Goal: Information Seeking & Learning: Learn about a topic

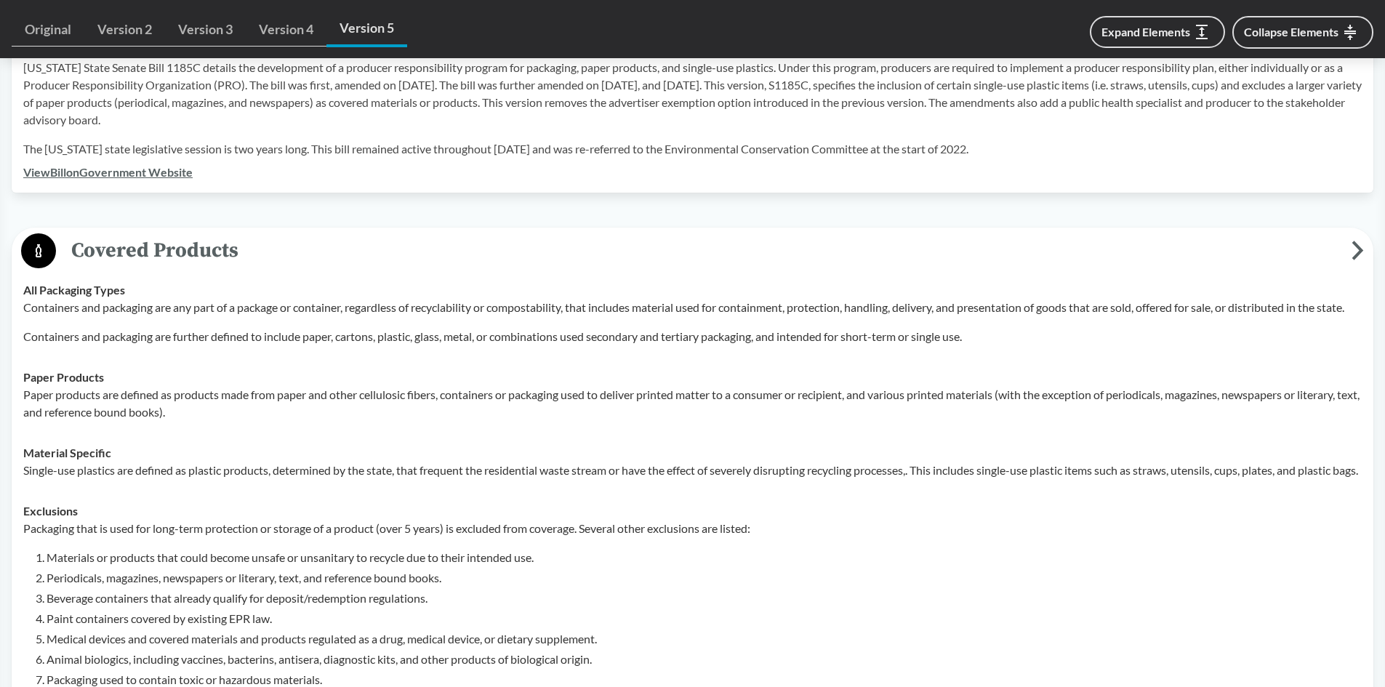
scroll to position [607, 0]
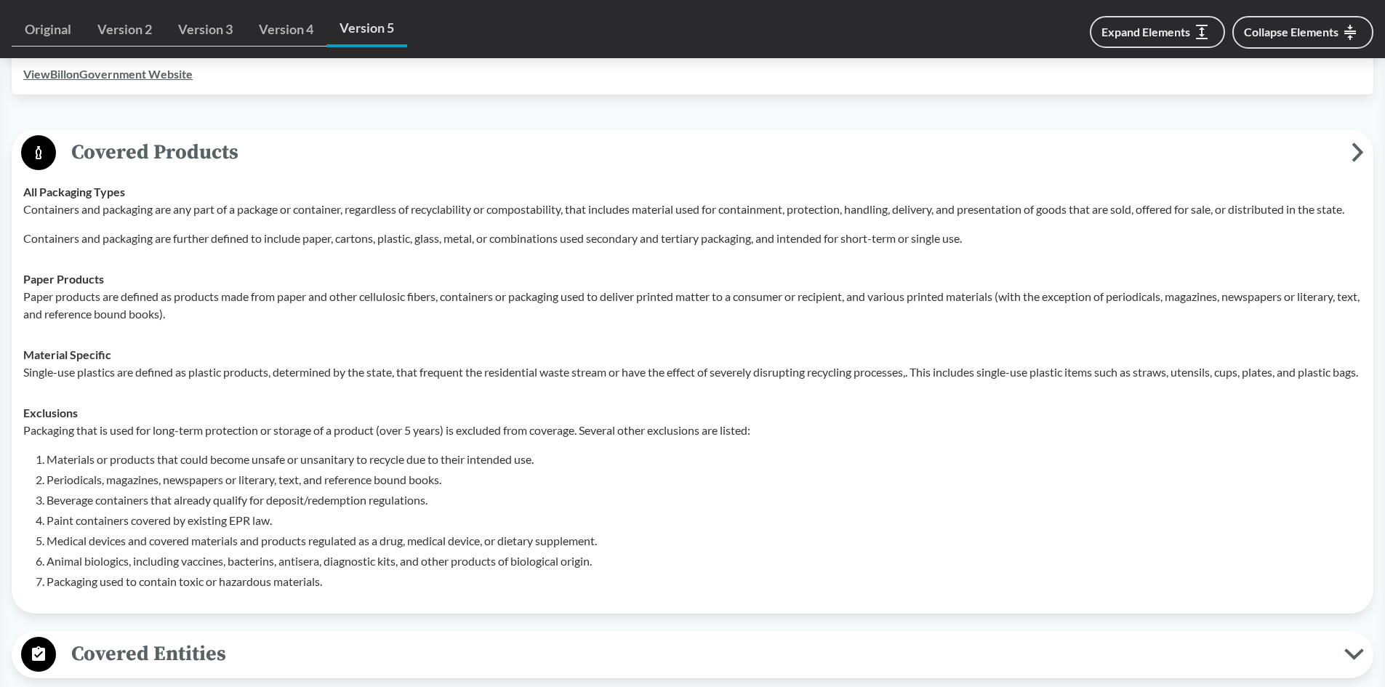
click at [1343, 81] on div "‹ Back to results [US_STATE] State Senate Bill 1185C (2022) - ( Amended ) [GEOG…" at bounding box center [692, 640] width 1385 height 2278
click at [1350, 84] on div "‹ Back to results [US_STATE] State Senate Bill 1185C (2022) - ( Amended ) [GEOG…" at bounding box center [692, 640] width 1385 height 2278
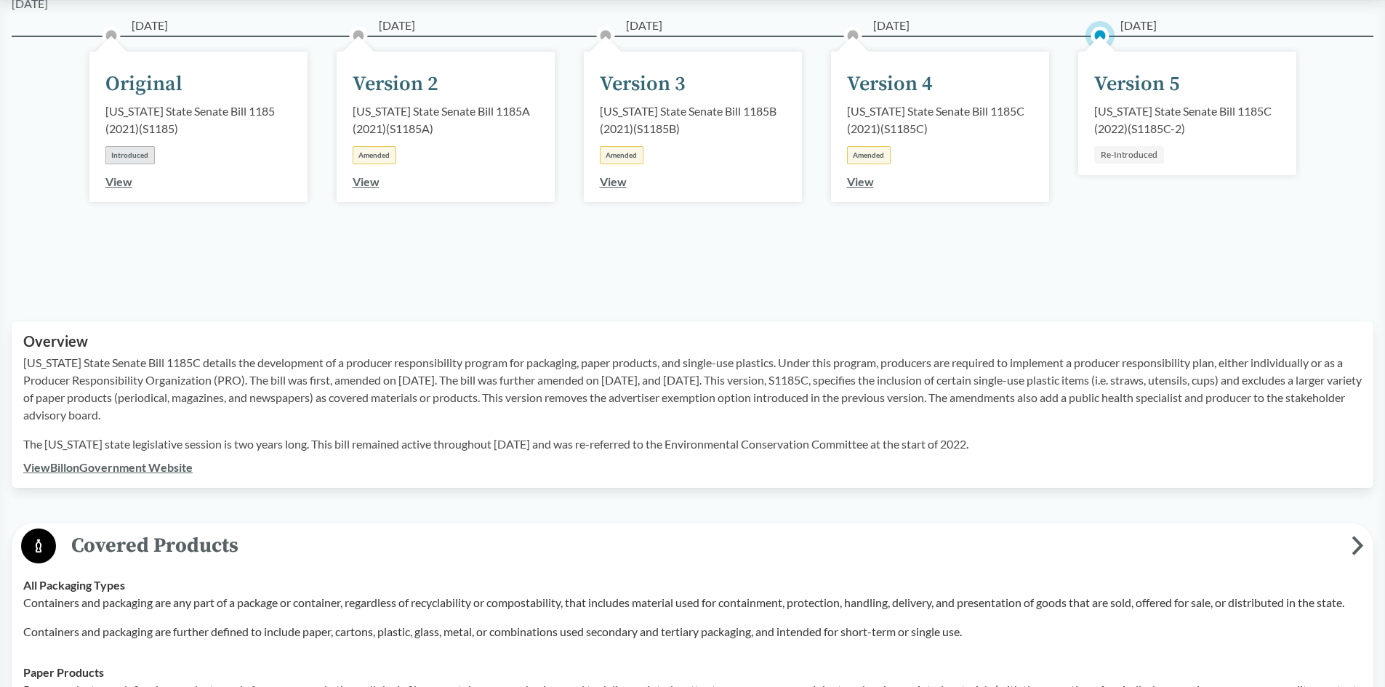
scroll to position [218, 0]
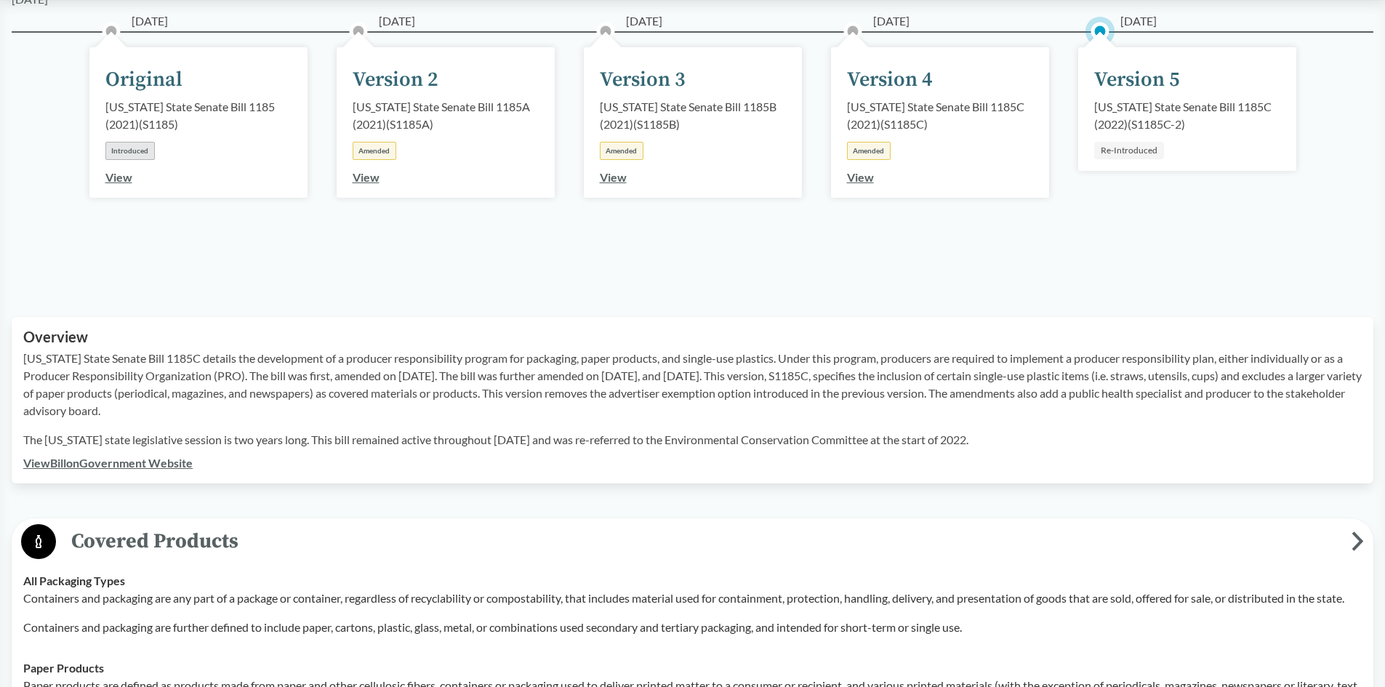
click at [1199, 201] on div "[DATE] Version 5 [US_STATE] State Senate Bill 1185C (2022) ( S1185C-2 ) Re-Intr…" at bounding box center [1187, 158] width 247 height 180
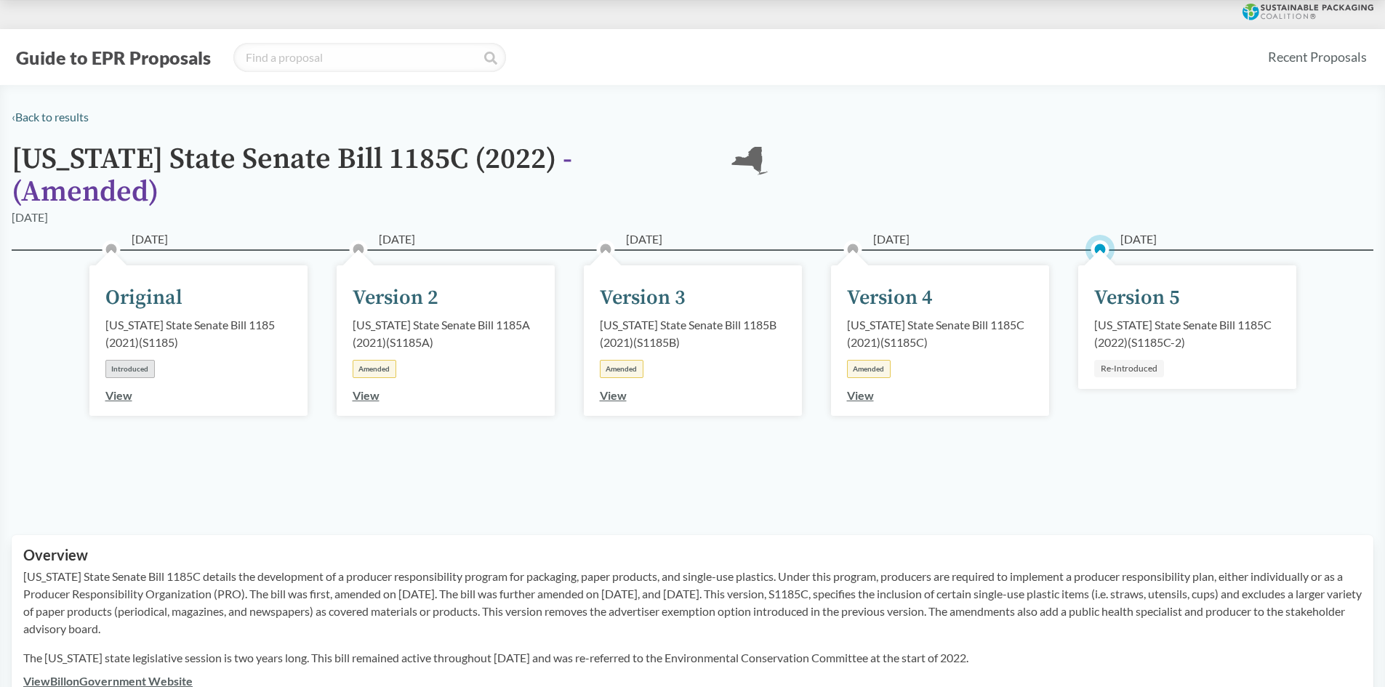
scroll to position [33, 0]
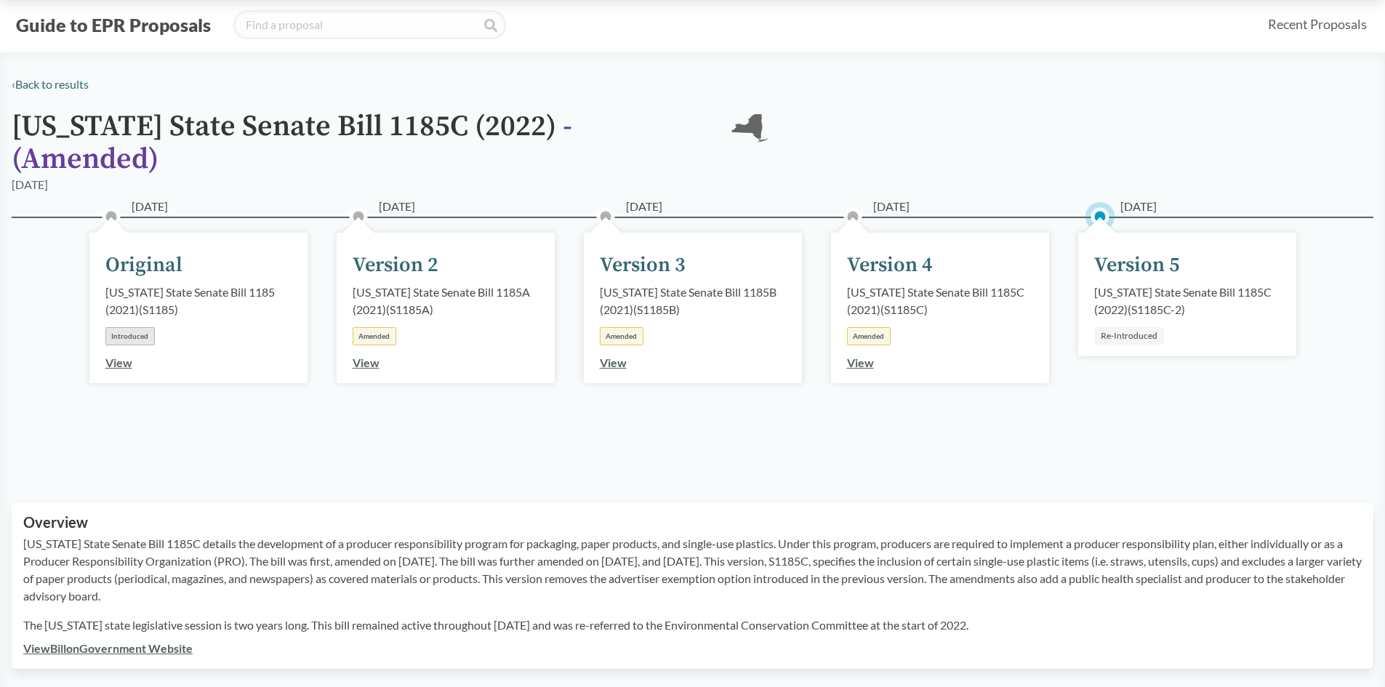
click at [1286, 134] on div "[US_STATE] State Senate Bill 1185C (2022) - ( Amended ) [GEOGRAPHIC_DATA]" at bounding box center [693, 143] width 1362 height 65
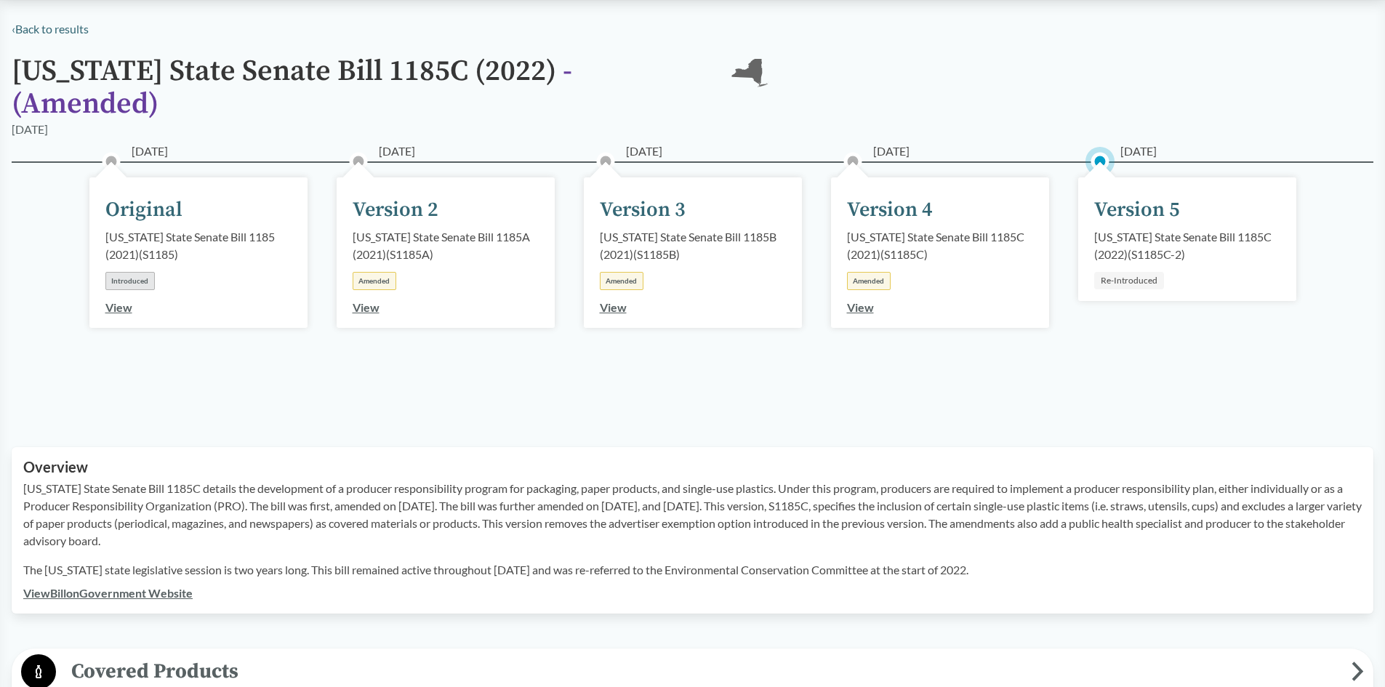
scroll to position [178, 0]
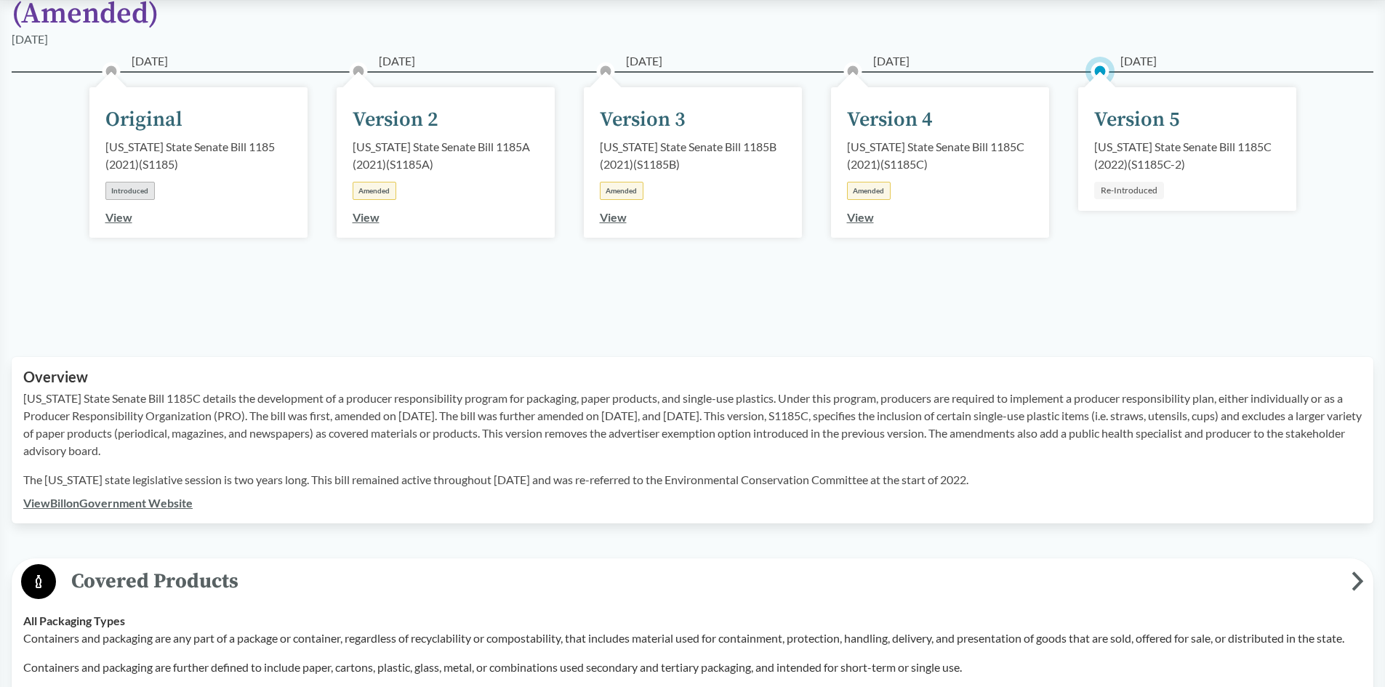
click at [1111, 270] on div "[DATE] Original [US_STATE] State Senate Bill 1185 (2021) ( S1185 ) Introduced V…" at bounding box center [693, 196] width 1362 height 251
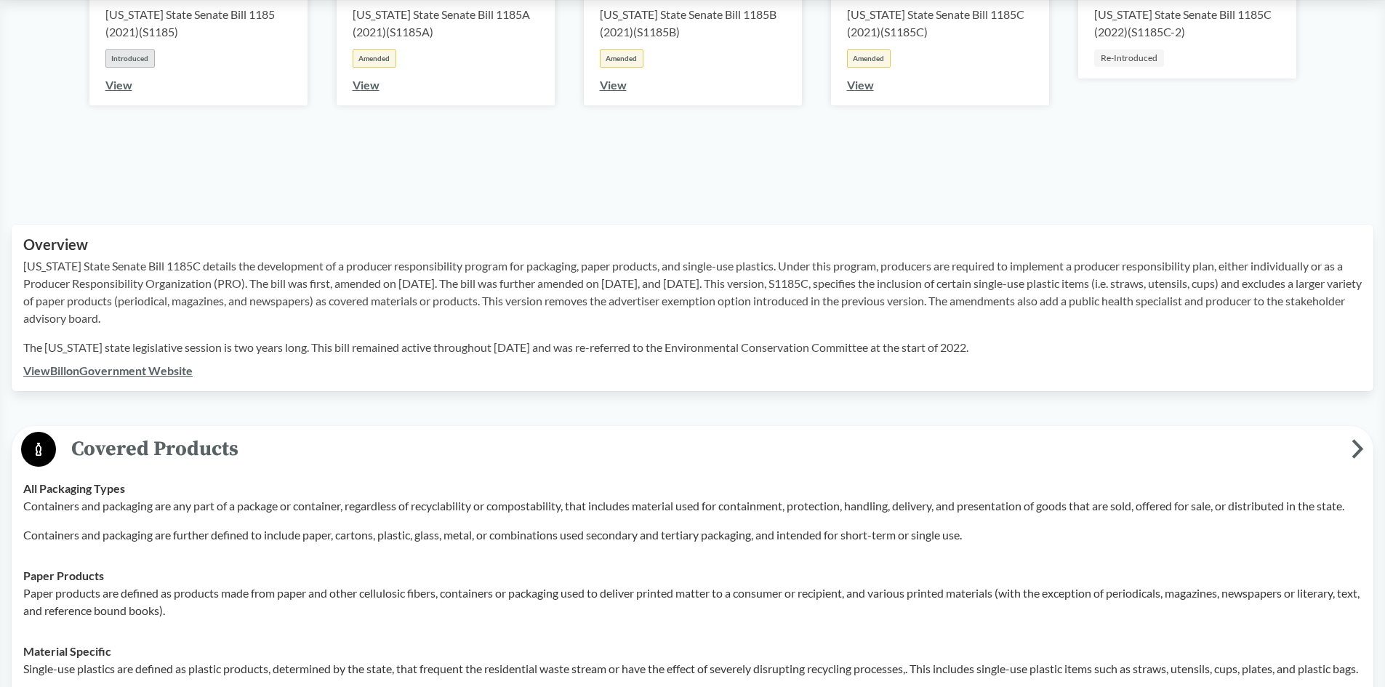
scroll to position [324, 0]
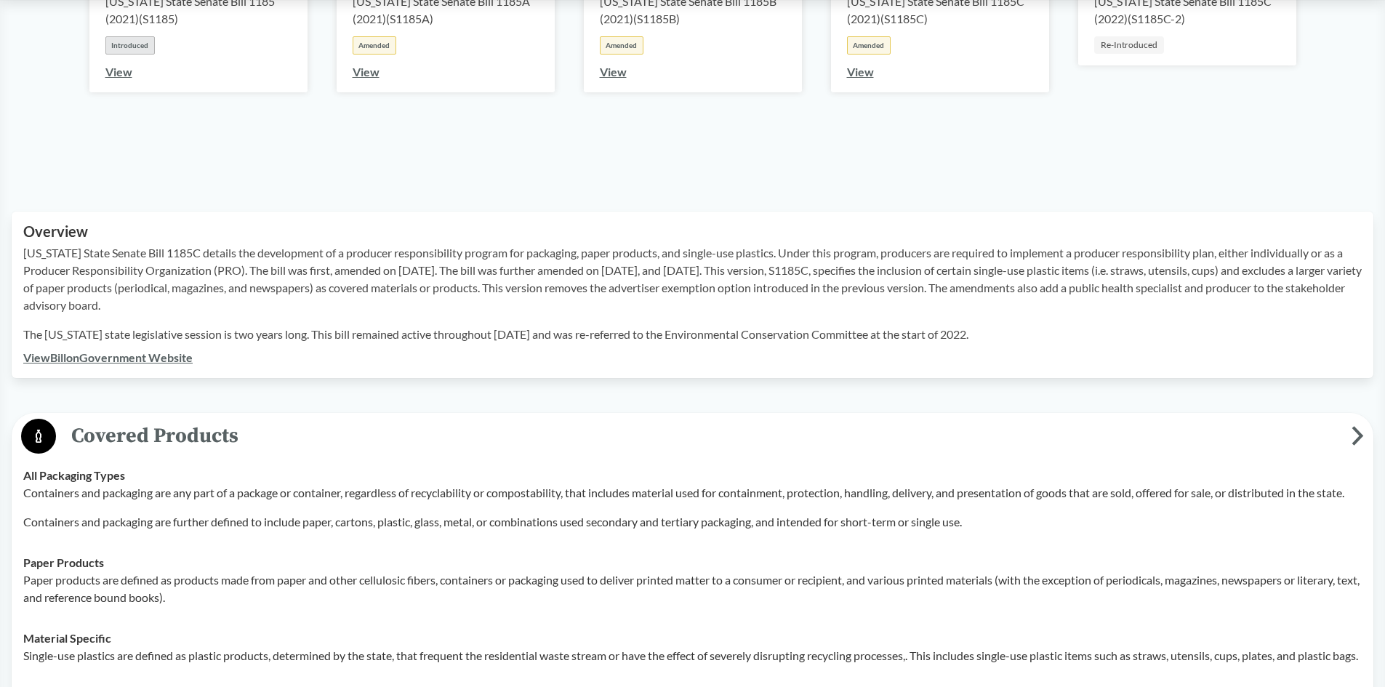
click at [87, 350] on link "View Bill on Government Website" at bounding box center [107, 357] width 169 height 14
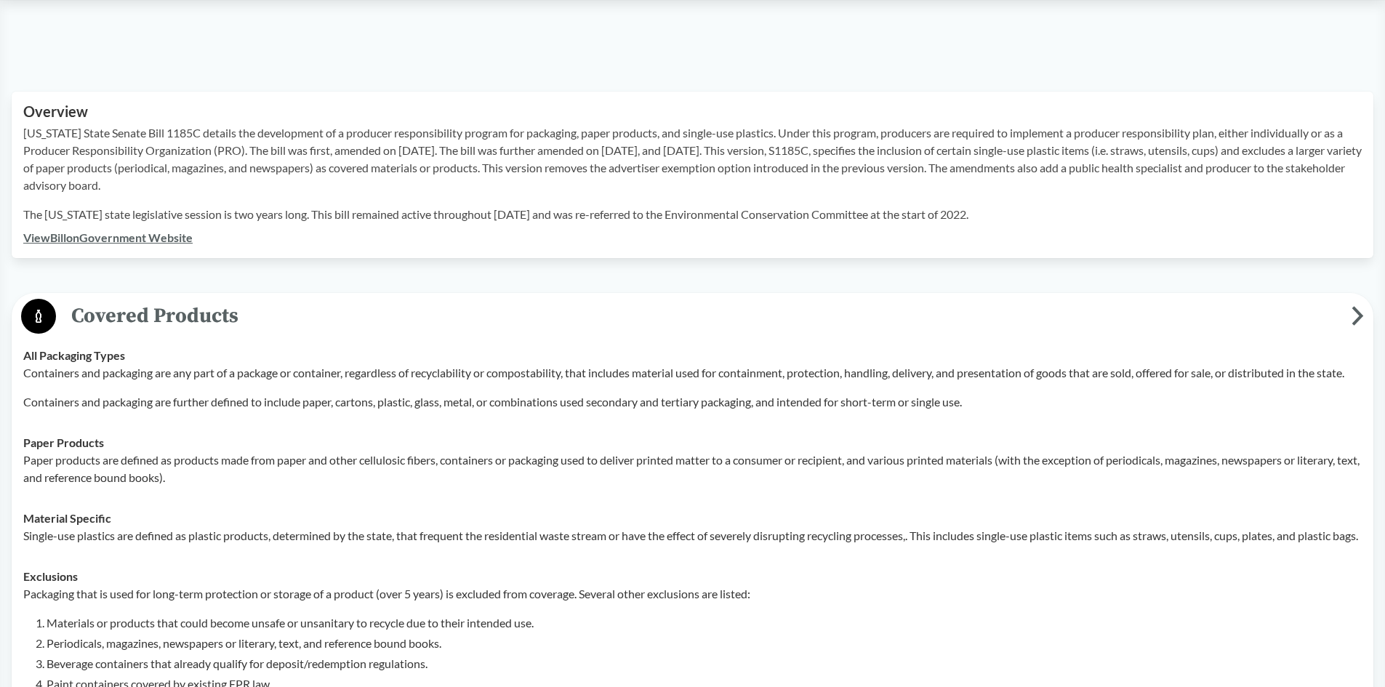
scroll to position [469, 0]
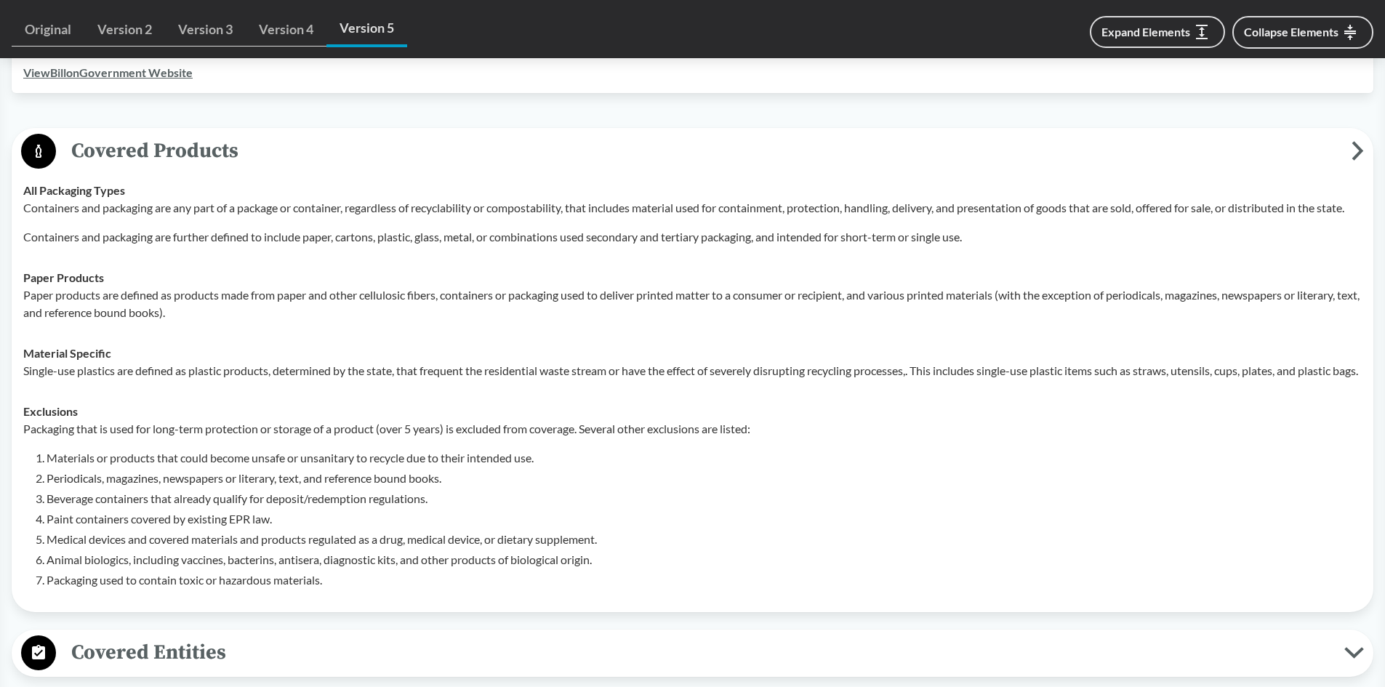
scroll to position [614, 0]
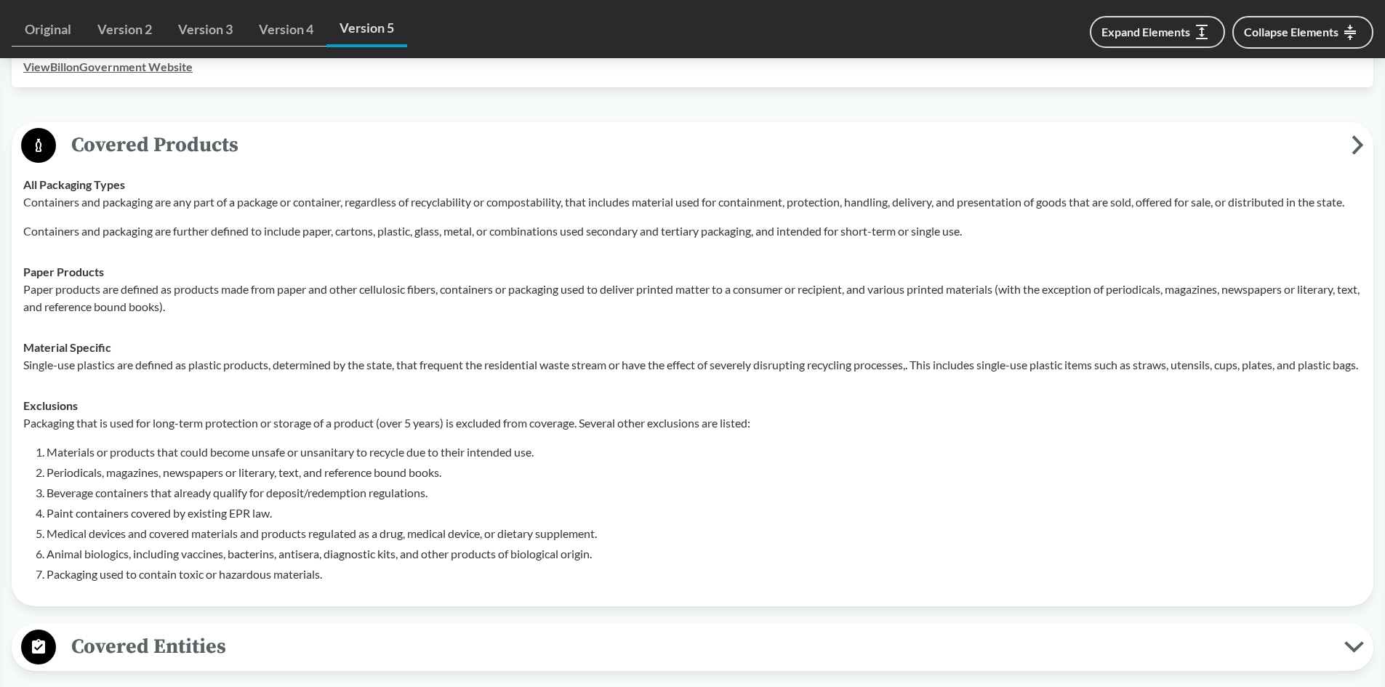
click at [630, 282] on p "Paper products are defined as products made from paper and other cellulosic fib…" at bounding box center [692, 298] width 1339 height 35
click at [27, 193] on p "Containers and packaging are any part of a package or container, regardless of …" at bounding box center [692, 201] width 1339 height 17
click at [105, 193] on p "Containers and packaging are any part of a package or container, regardless of …" at bounding box center [692, 201] width 1339 height 17
click at [156, 327] on td "Material Specific Single-use plastics are defined as plastic products, determin…" at bounding box center [693, 356] width 1352 height 58
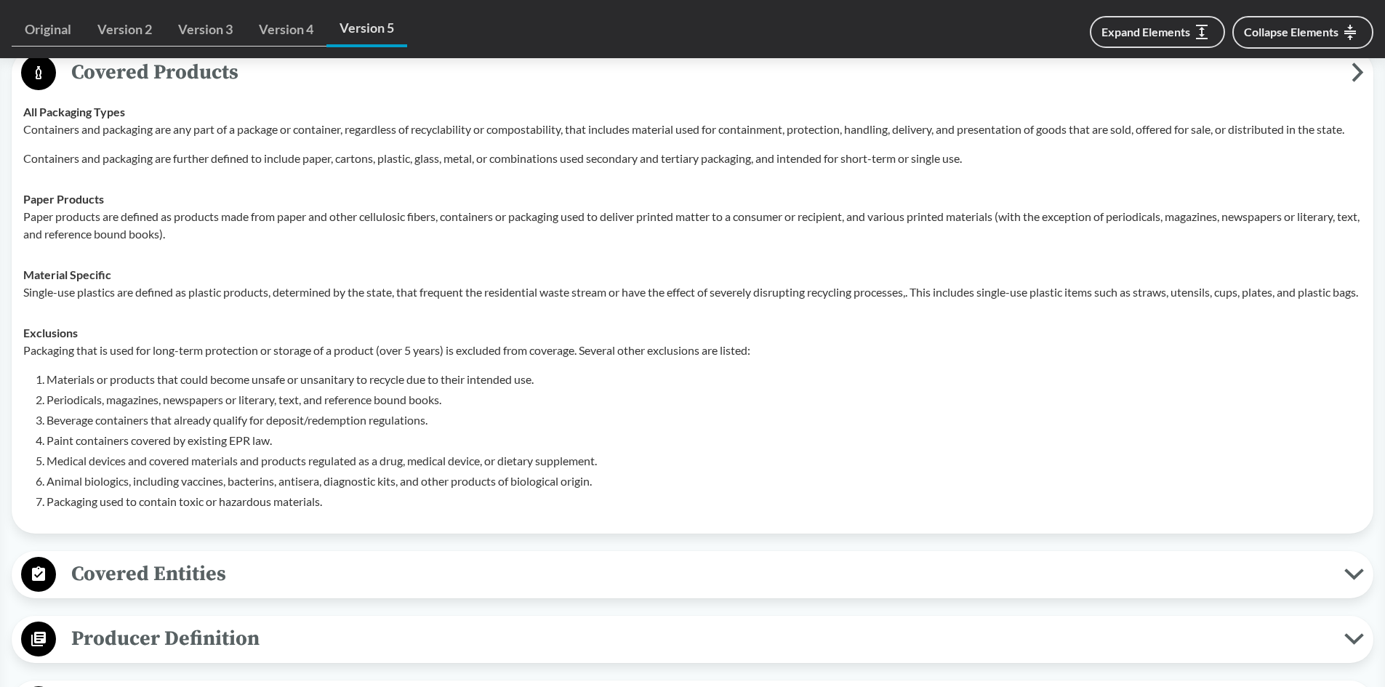
click at [494, 217] on p "Paper products are defined as products made from paper and other cellulosic fib…" at bounding box center [692, 225] width 1339 height 35
click at [839, 233] on p "Paper products are defined as products made from paper and other cellulosic fib…" at bounding box center [692, 225] width 1339 height 35
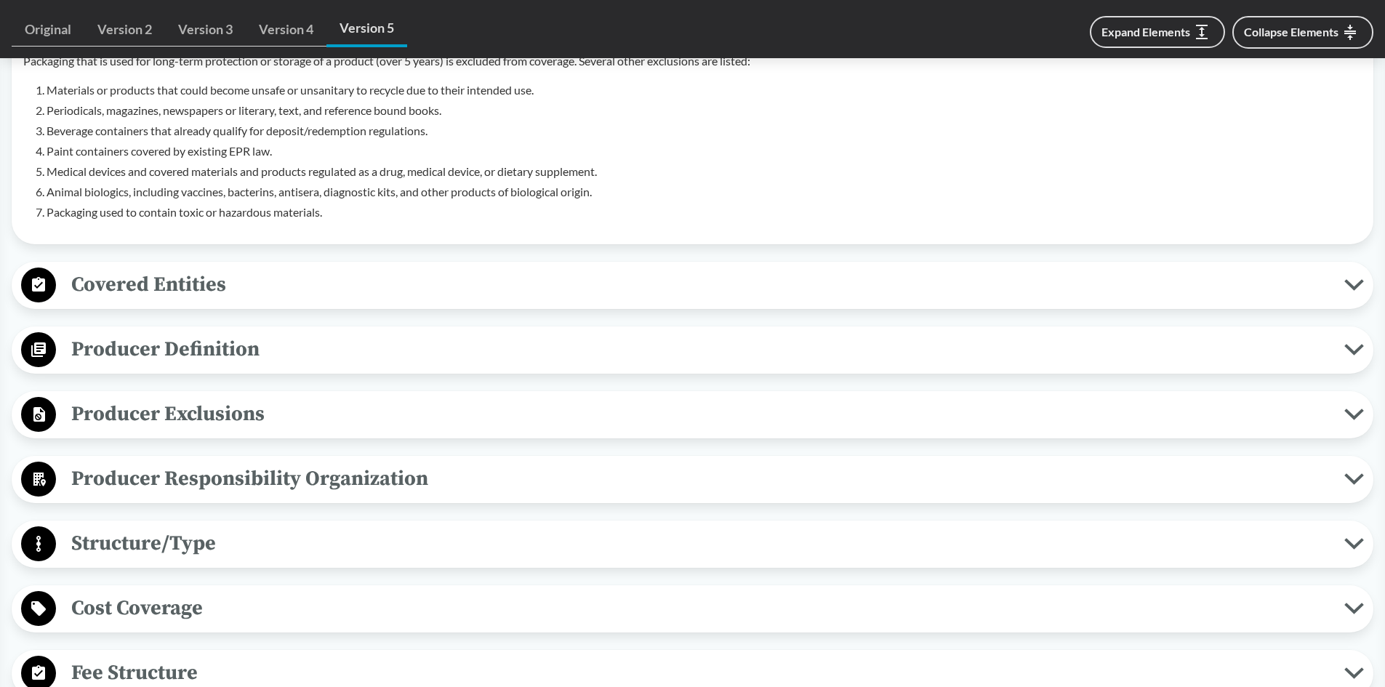
scroll to position [978, 0]
click at [202, 300] on span "Covered Entities" at bounding box center [700, 283] width 1289 height 33
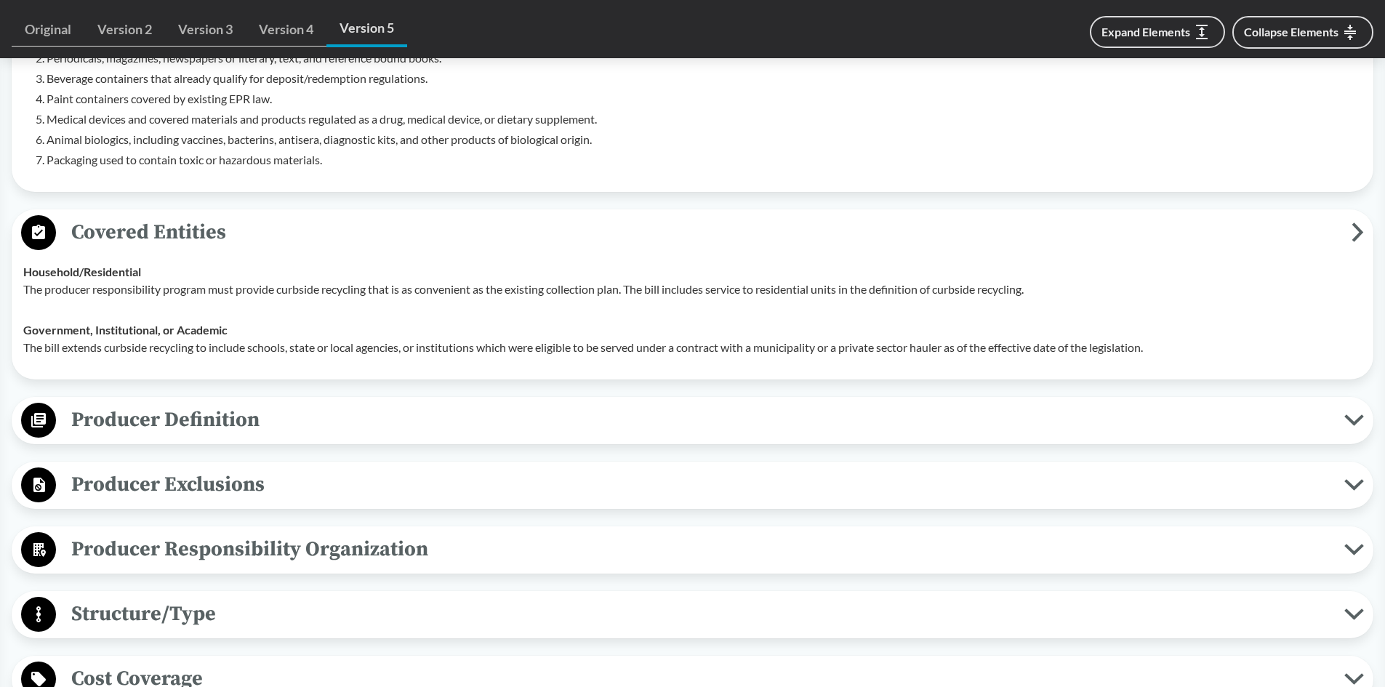
scroll to position [1051, 0]
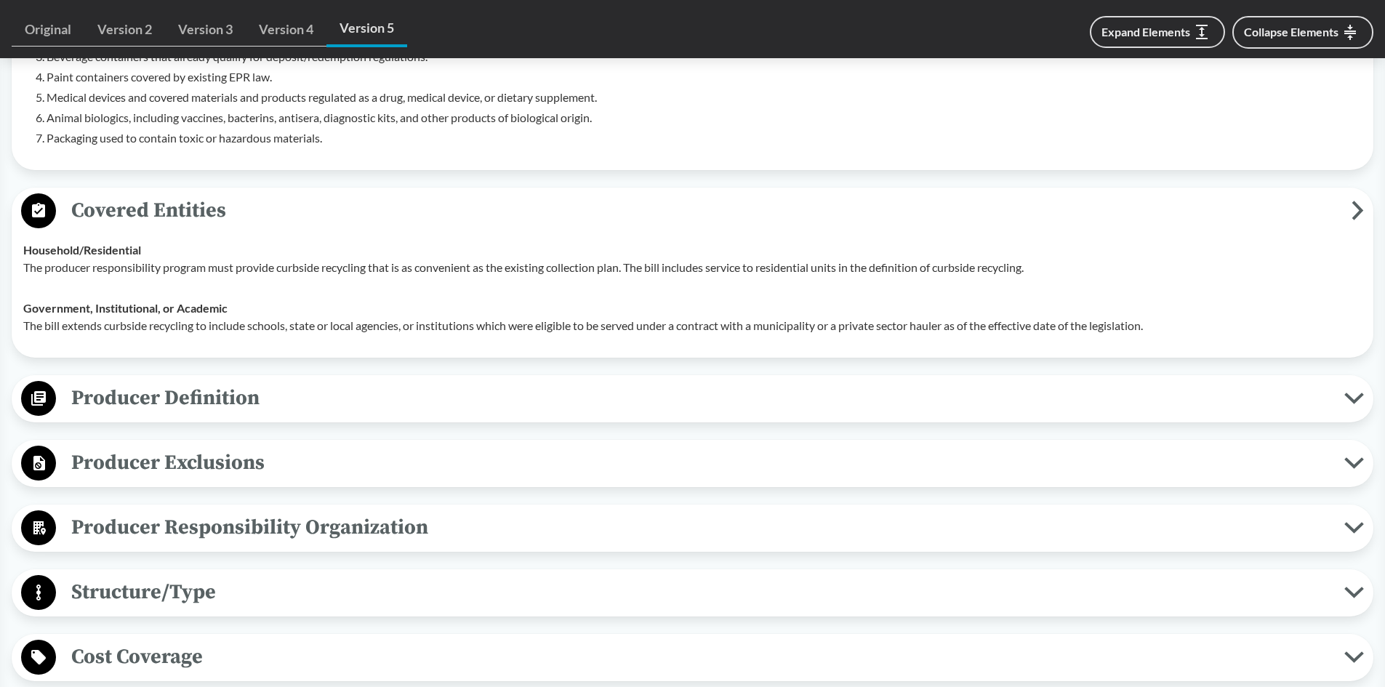
click at [39, 257] on strong "Household/​Residential" at bounding box center [82, 250] width 118 height 14
click at [54, 276] on p "The producer responsibility program must provide curbside recycling that is as …" at bounding box center [692, 267] width 1339 height 17
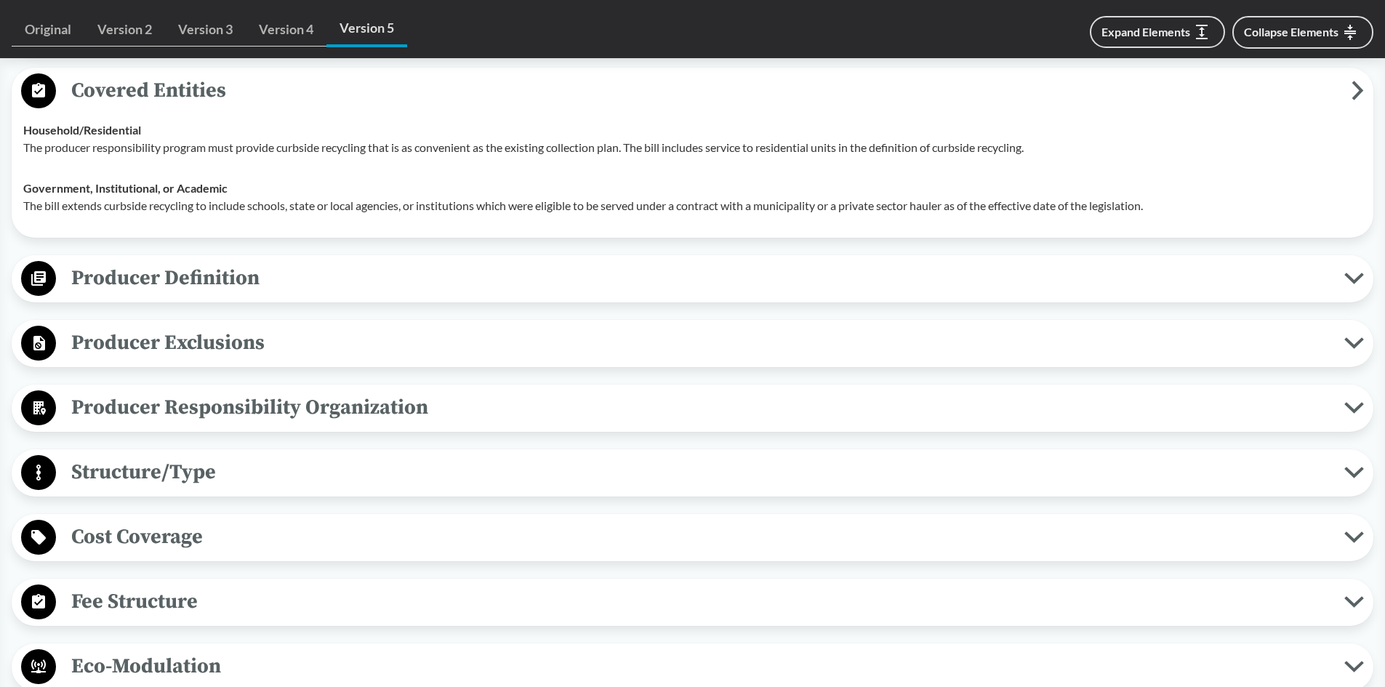
scroll to position [1196, 0]
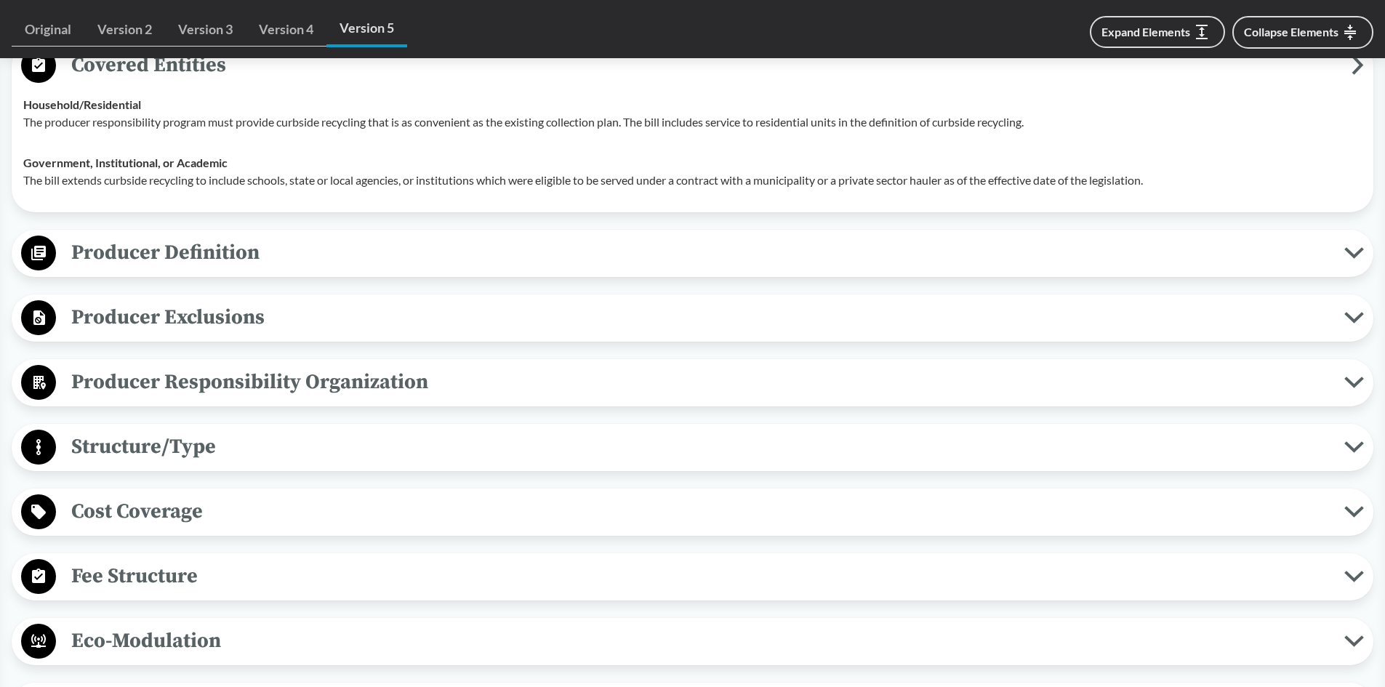
click at [343, 267] on span "Producer Definition" at bounding box center [700, 252] width 1289 height 33
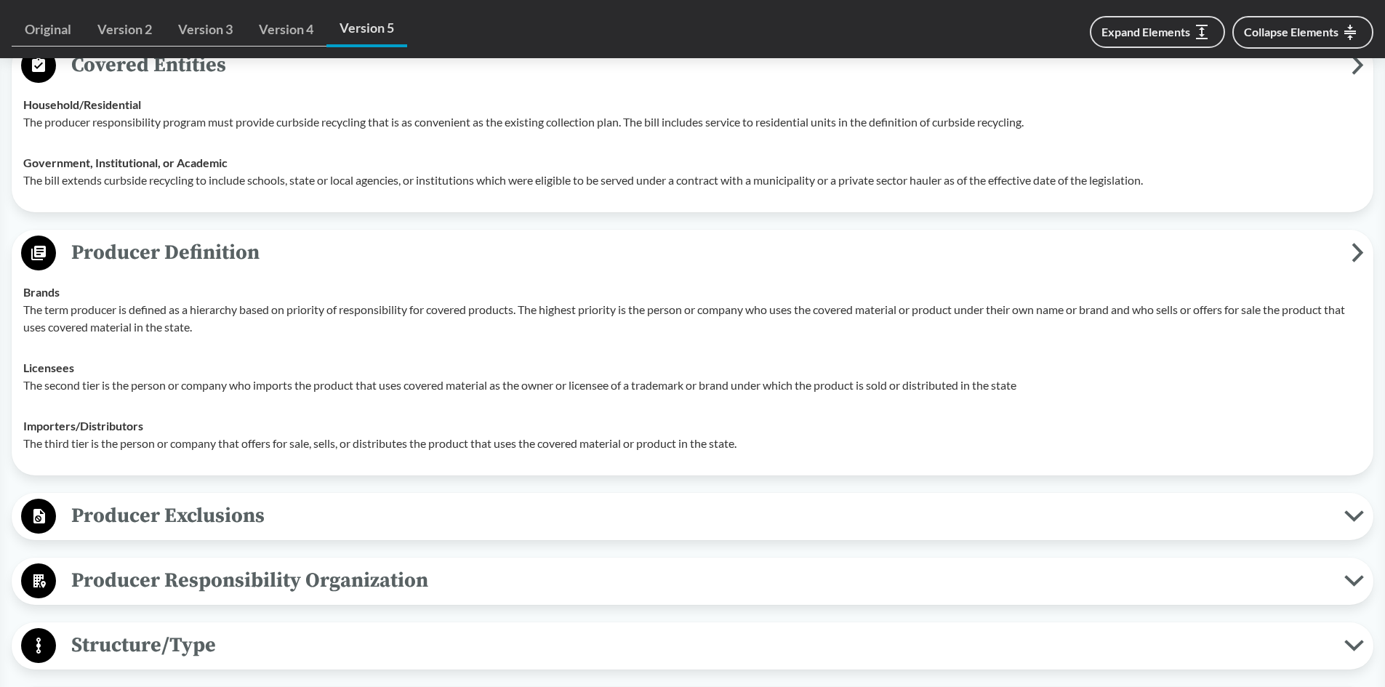
click at [407, 238] on div "Covered Products All Packaging Types Containers and packaging are any part of a…" at bounding box center [693, 525] width 1362 height 1971
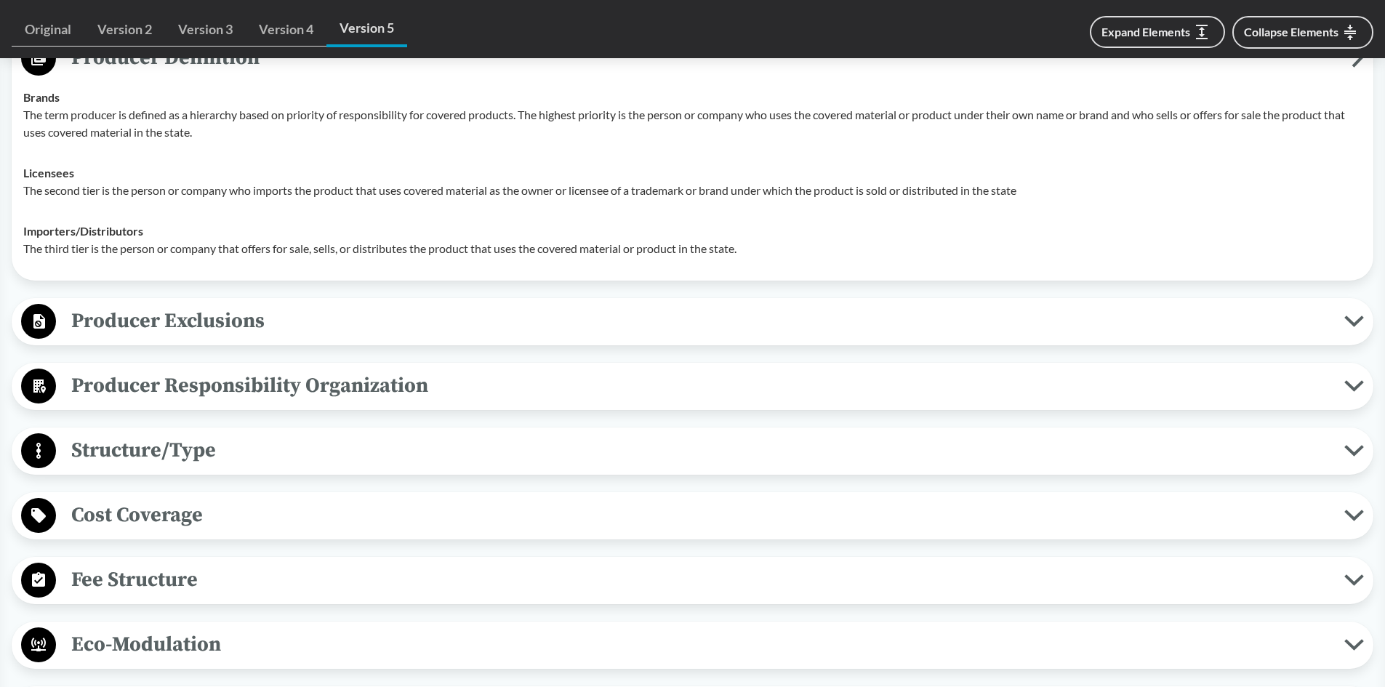
scroll to position [1414, 0]
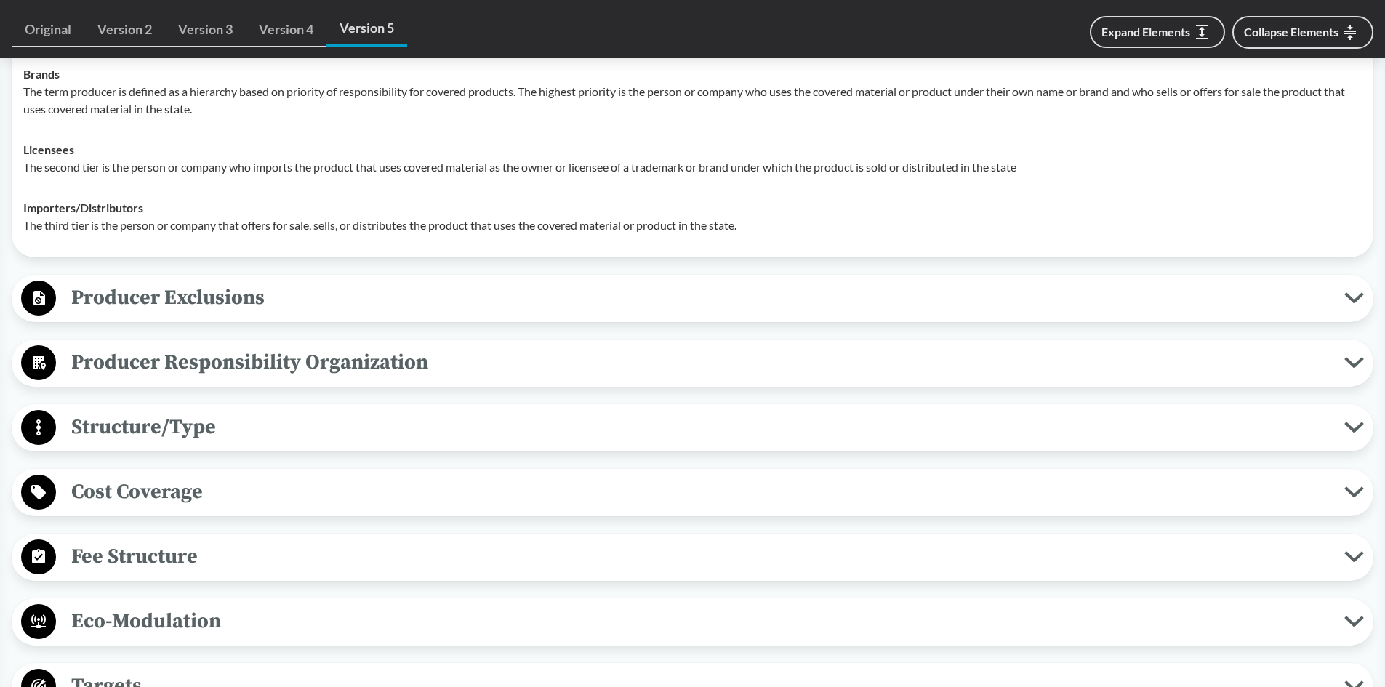
click at [323, 313] on span "Producer Exclusions" at bounding box center [700, 297] width 1289 height 33
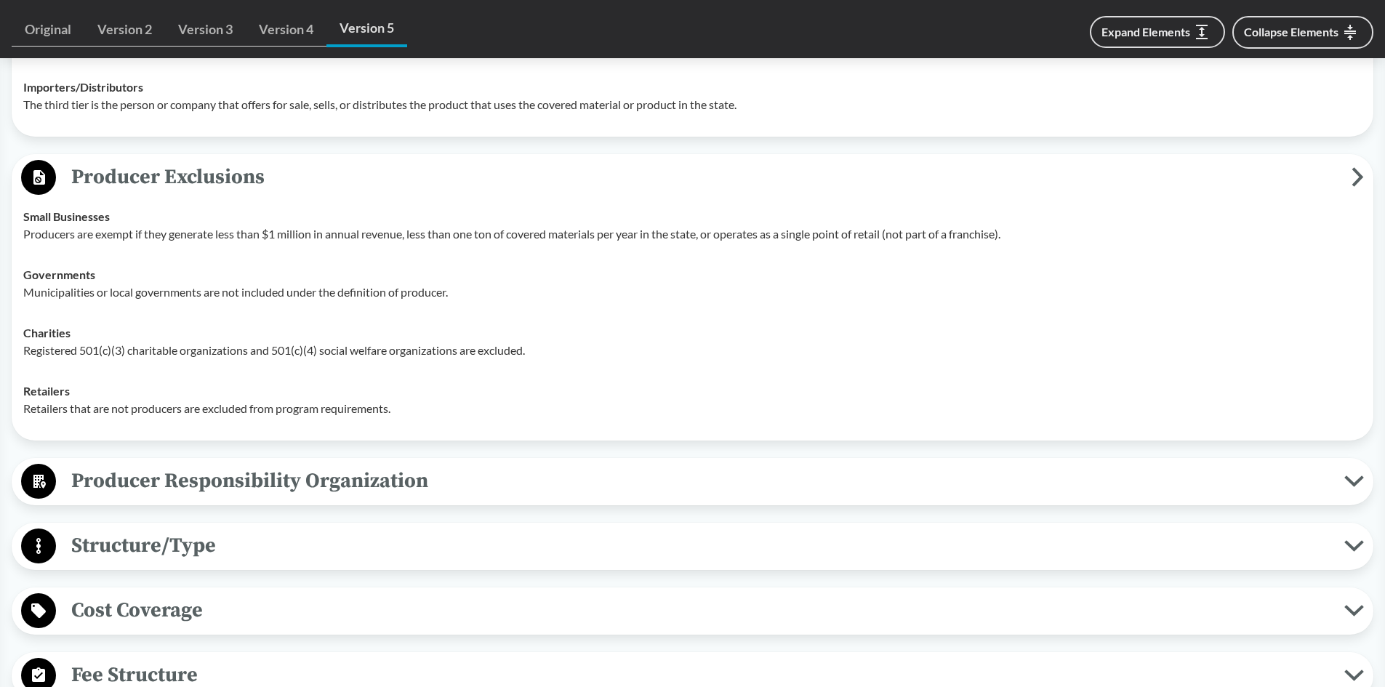
scroll to position [1560, 0]
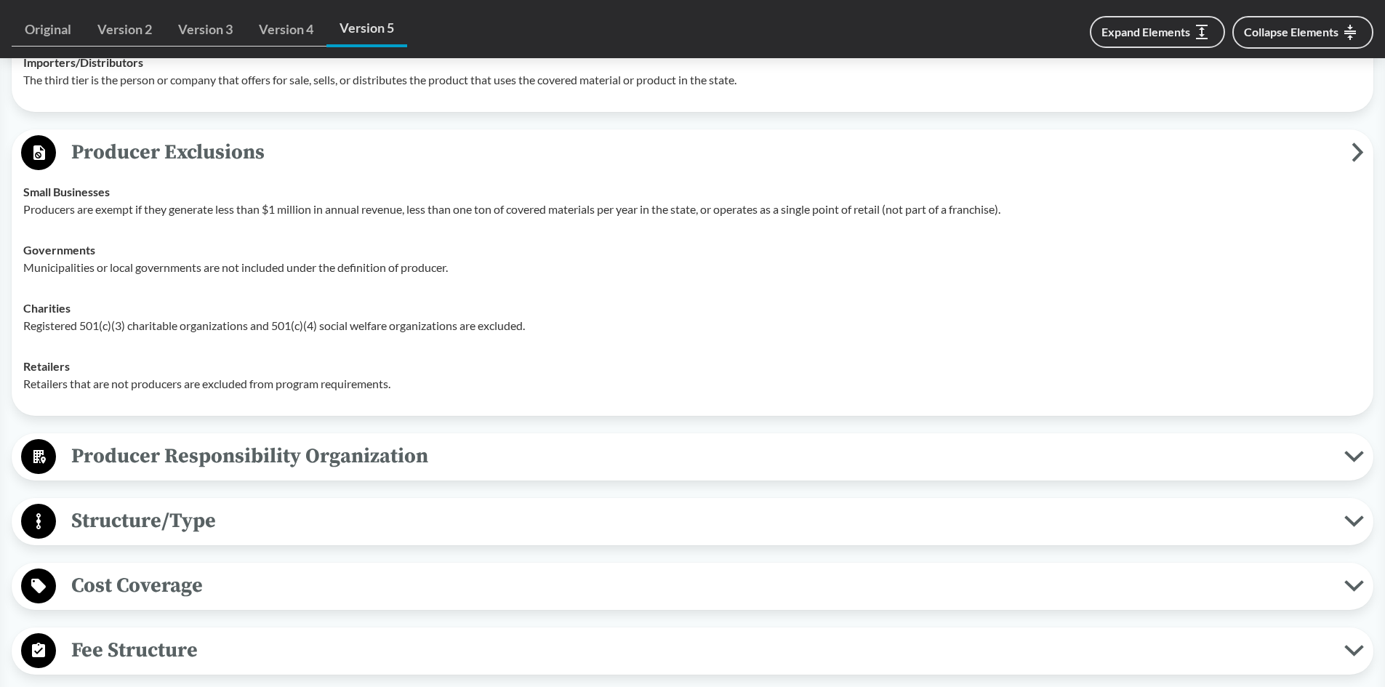
click at [356, 473] on span "Producer Responsibility Organization" at bounding box center [700, 456] width 1289 height 33
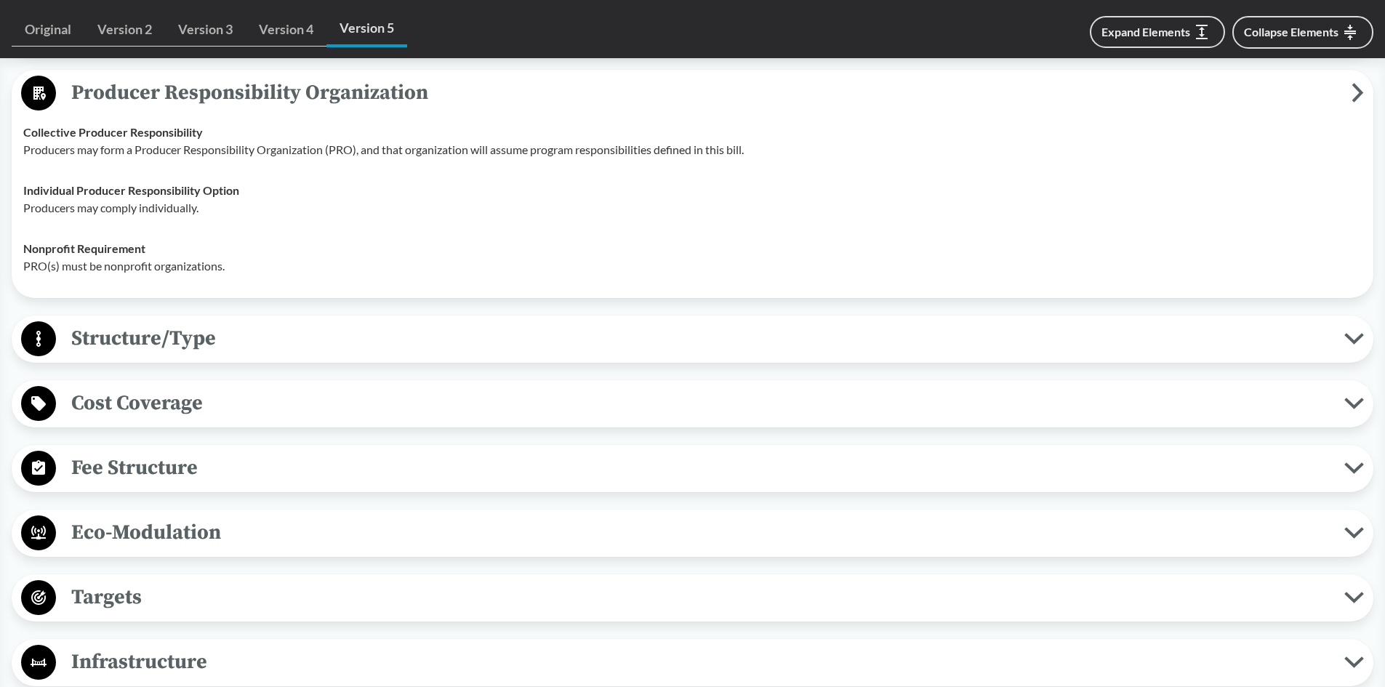
scroll to position [1851, 0]
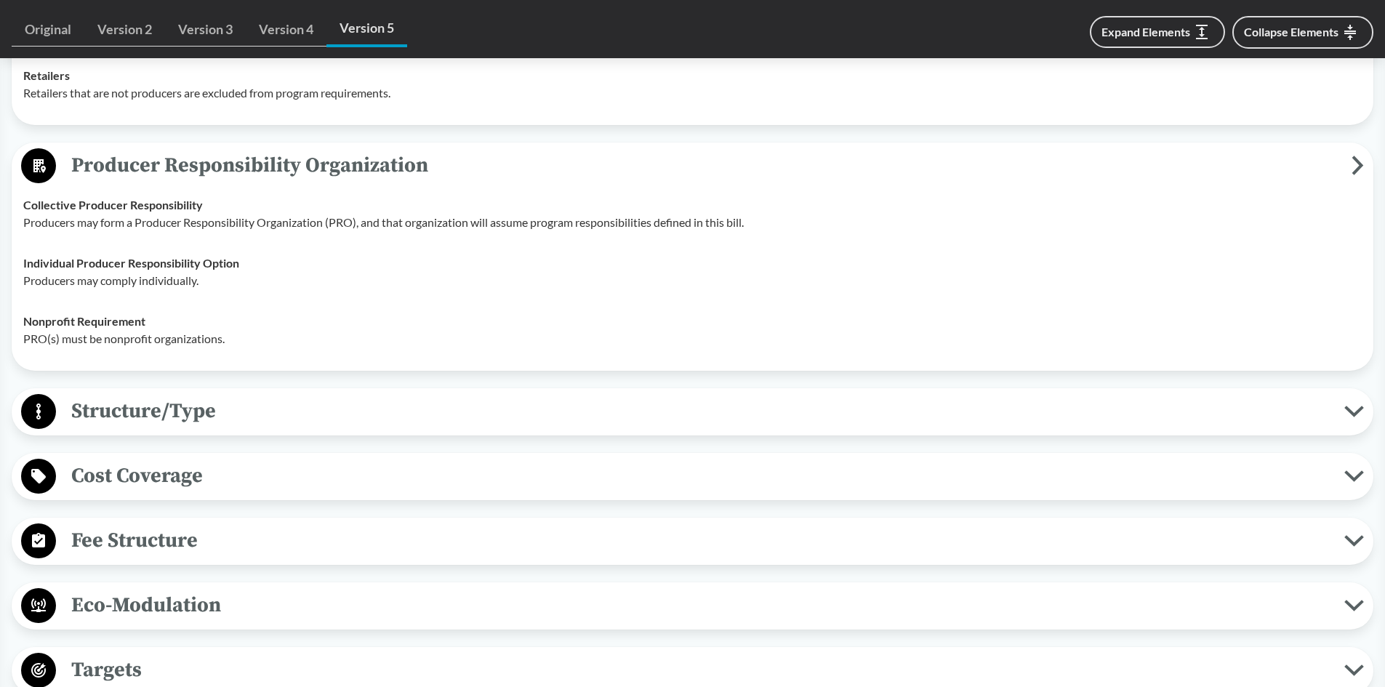
drag, startPoint x: 417, startPoint y: 410, endPoint x: 412, endPoint y: 417, distance: 8.9
click at [417, 412] on span "Structure/Type" at bounding box center [700, 411] width 1289 height 33
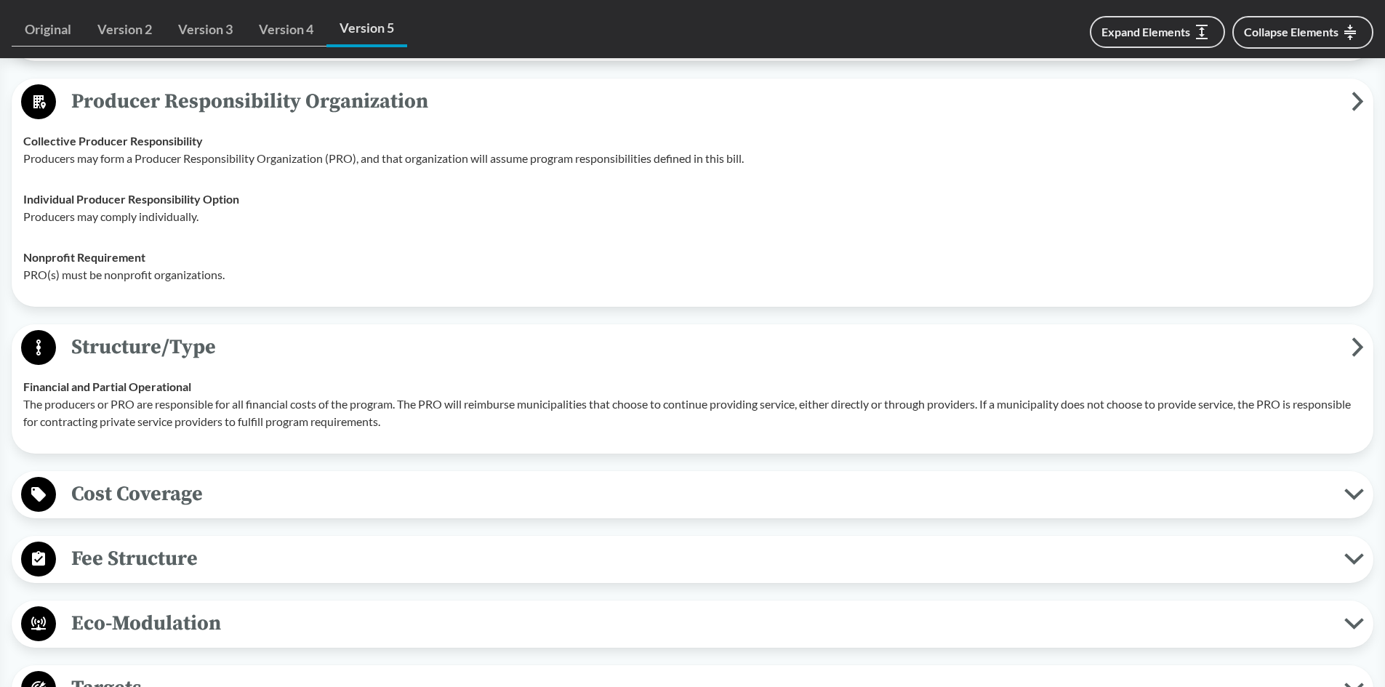
scroll to position [1996, 0]
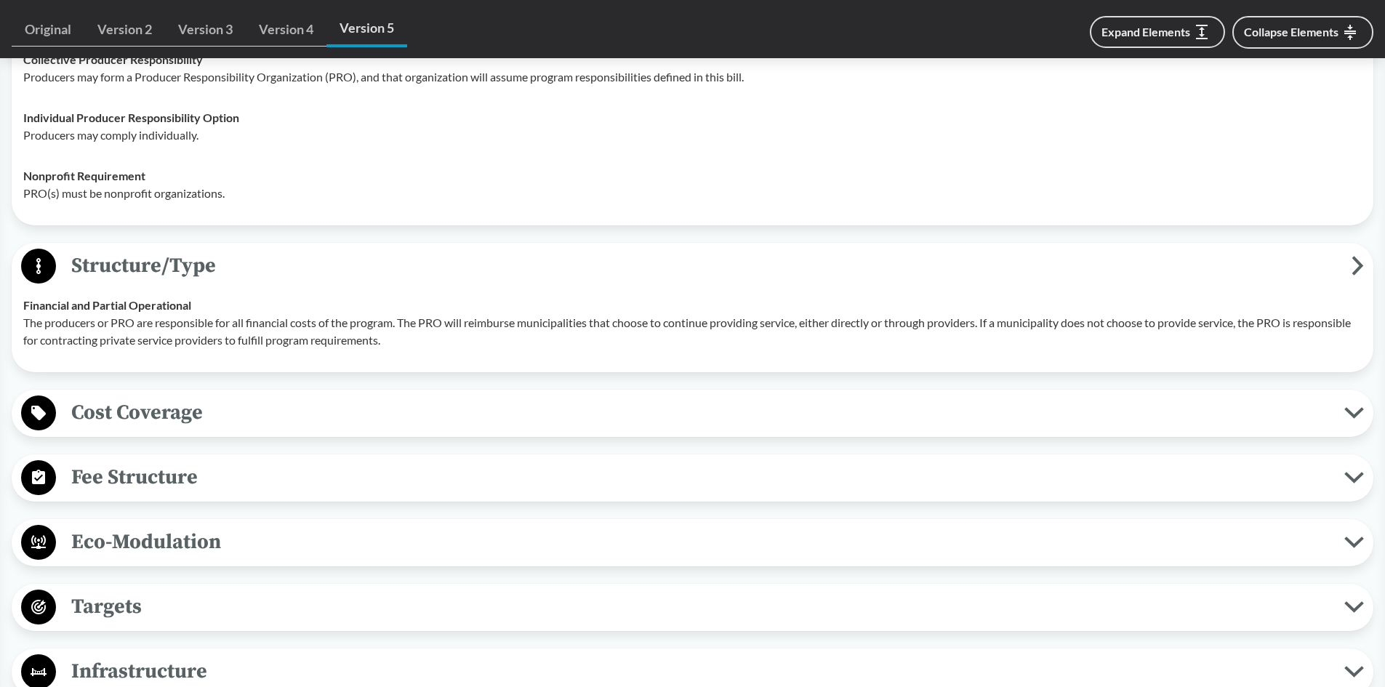
click at [398, 427] on span "Cost Coverage" at bounding box center [700, 412] width 1289 height 33
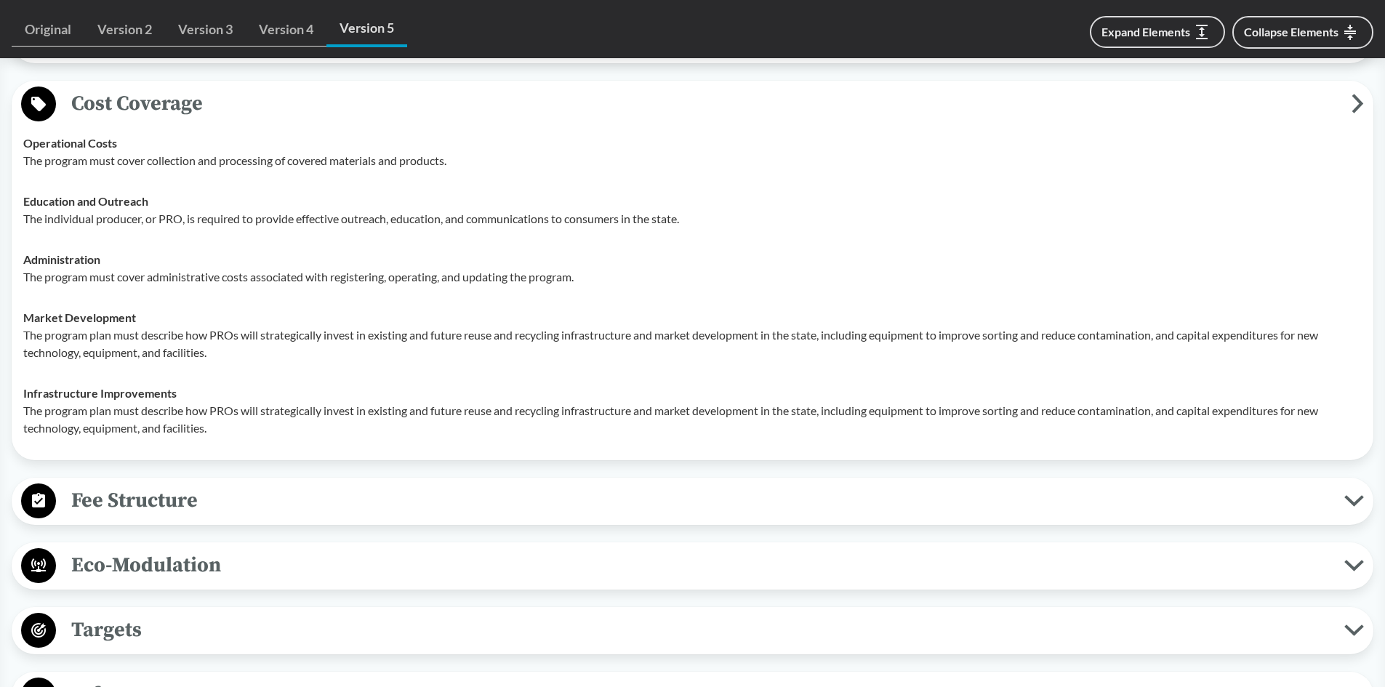
scroll to position [2360, 0]
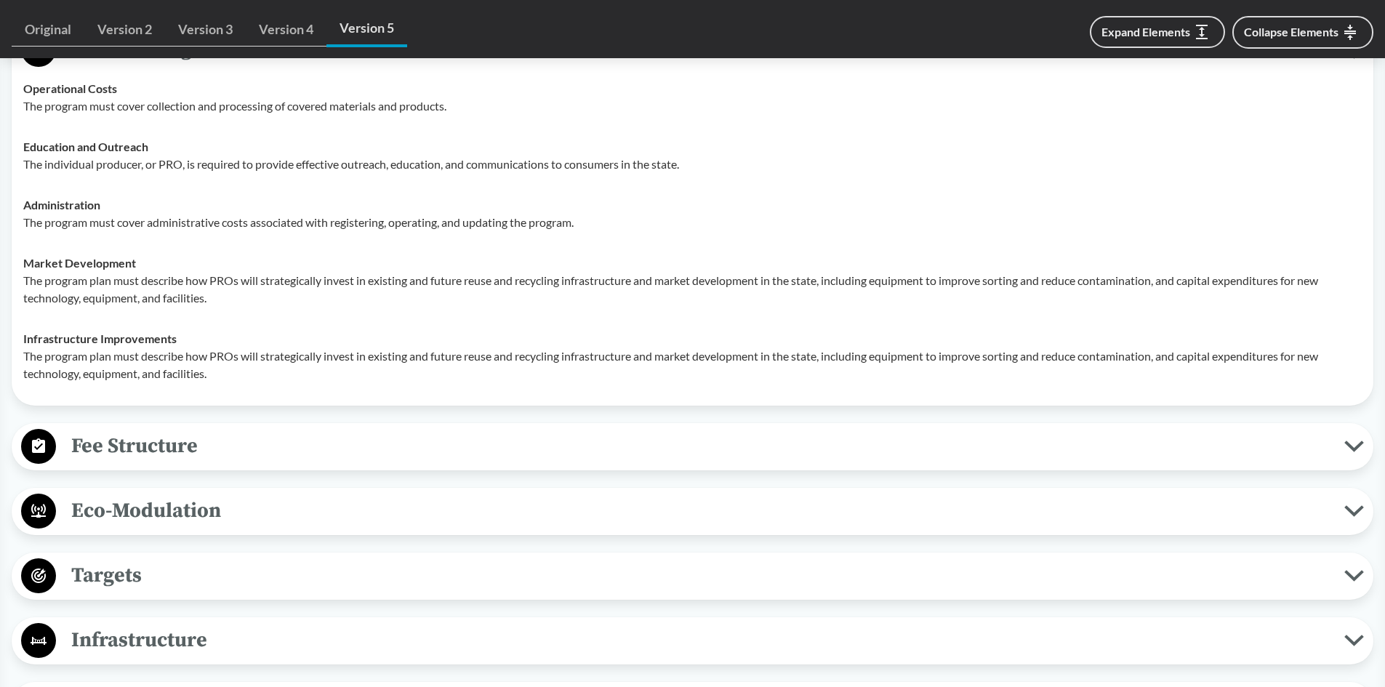
click at [444, 470] on div "Fee Structure Modulated The fee structure will be developed in the program plan…" at bounding box center [693, 446] width 1362 height 47
click at [468, 454] on span "Fee Structure" at bounding box center [700, 446] width 1289 height 33
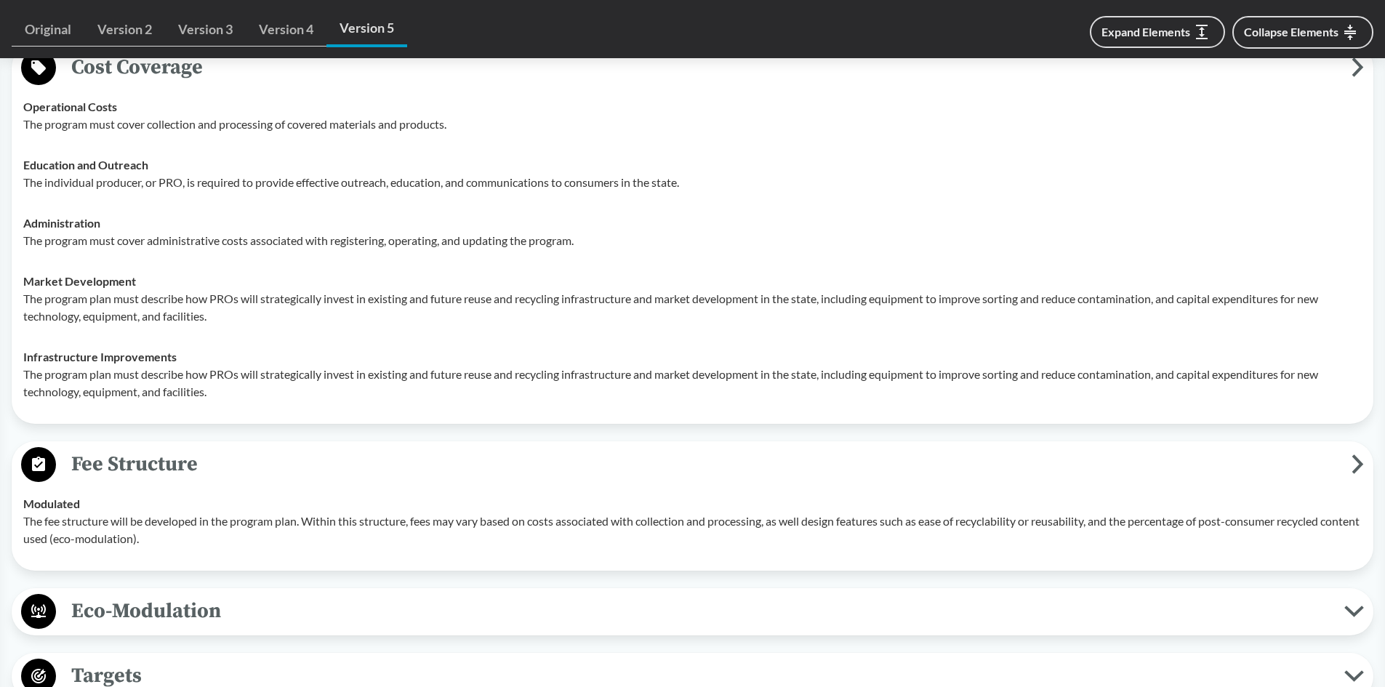
scroll to position [2651, 0]
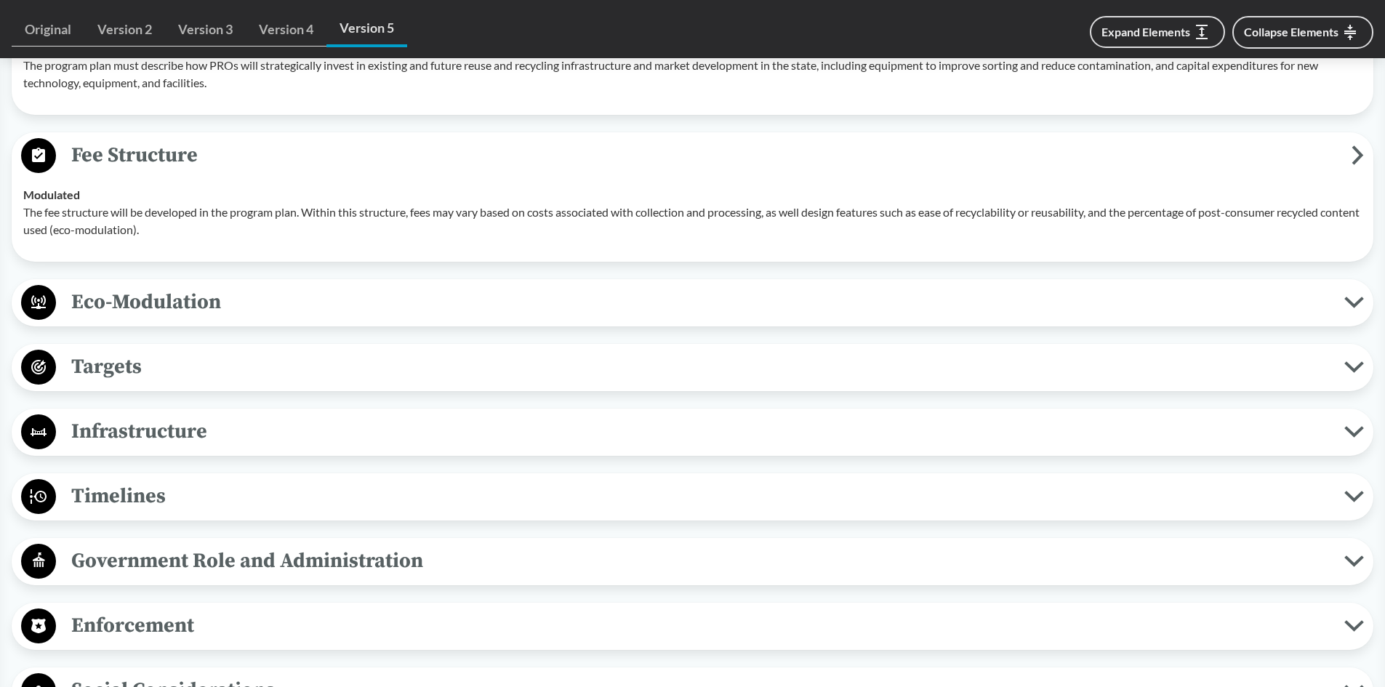
click at [616, 319] on span "Eco-Modulation" at bounding box center [700, 302] width 1289 height 33
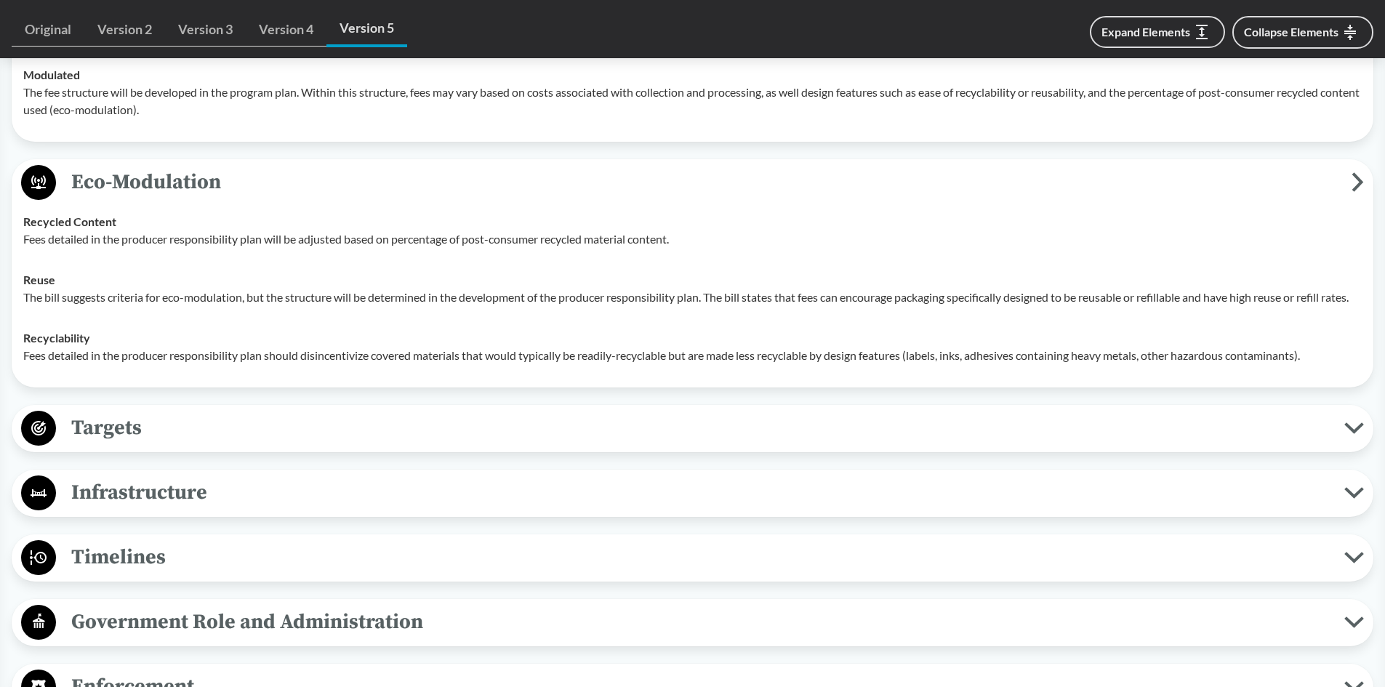
scroll to position [2796, 0]
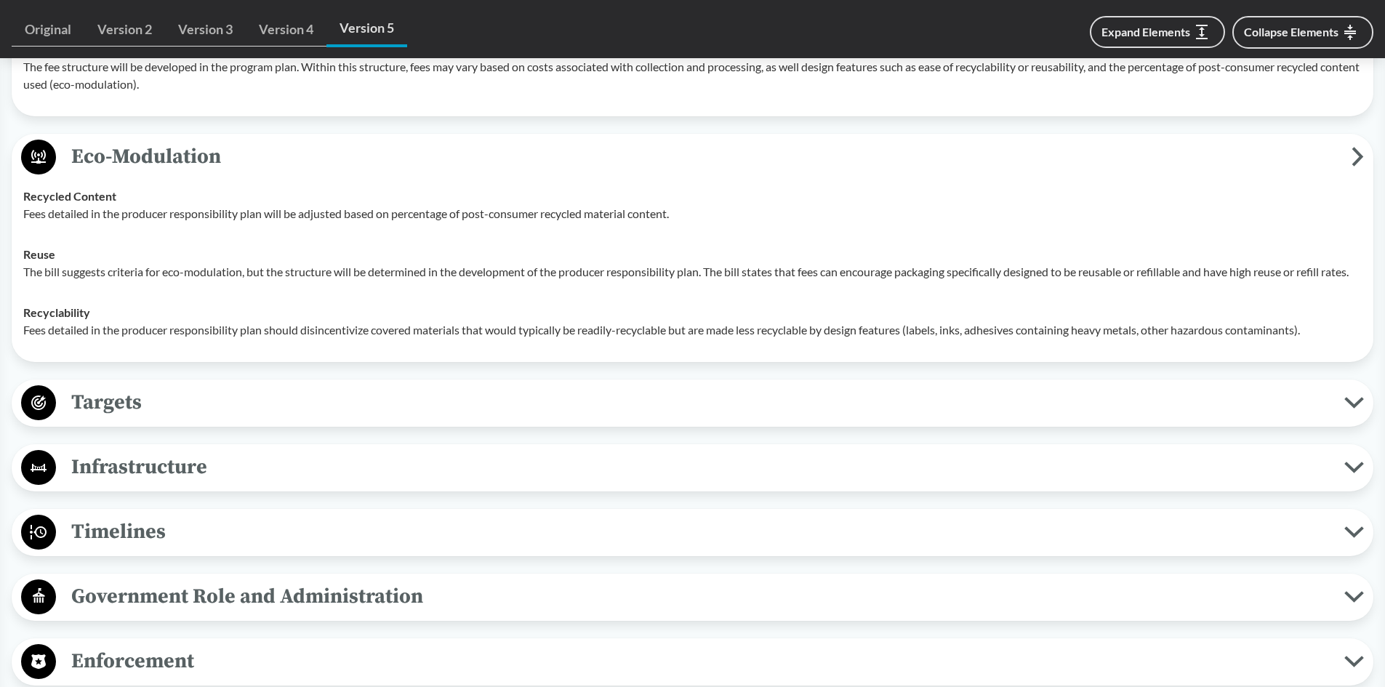
click at [186, 419] on span "Targets" at bounding box center [700, 402] width 1289 height 33
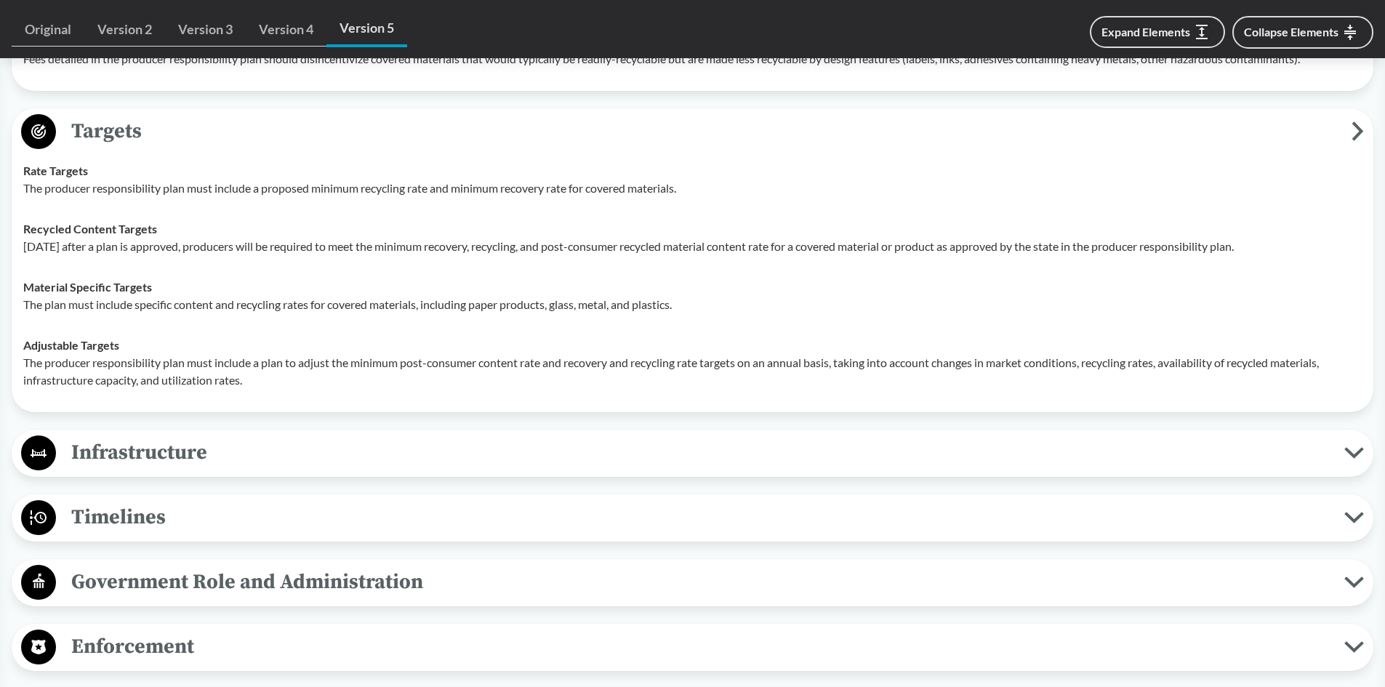
scroll to position [3087, 0]
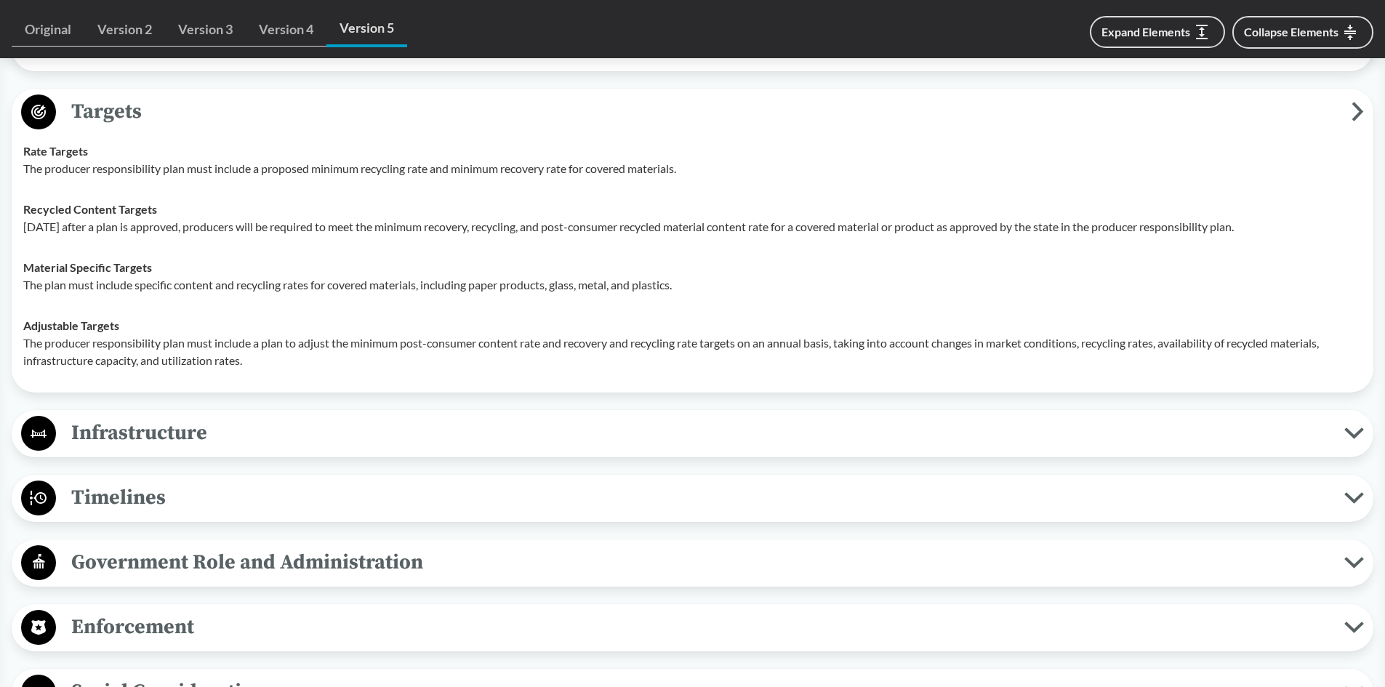
click at [148, 514] on span "Timelines" at bounding box center [700, 497] width 1289 height 33
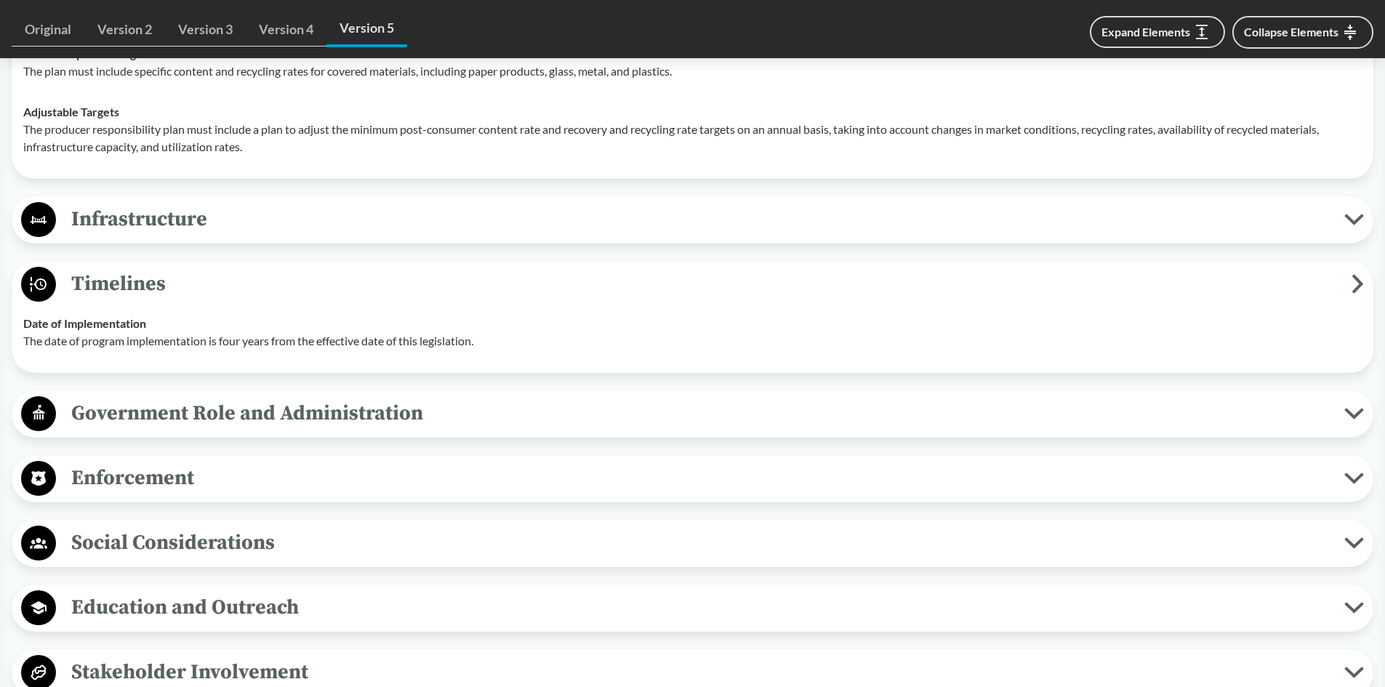
scroll to position [3305, 0]
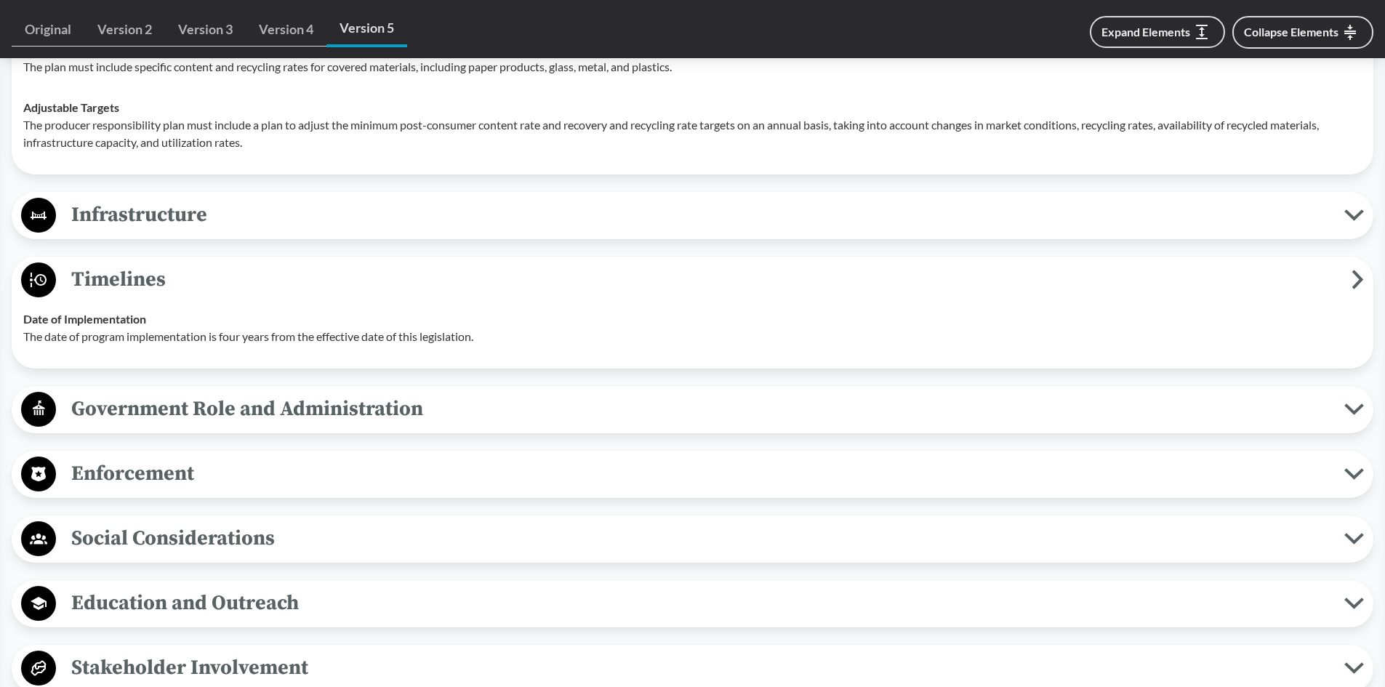
click at [168, 490] on span "Enforcement" at bounding box center [700, 473] width 1289 height 33
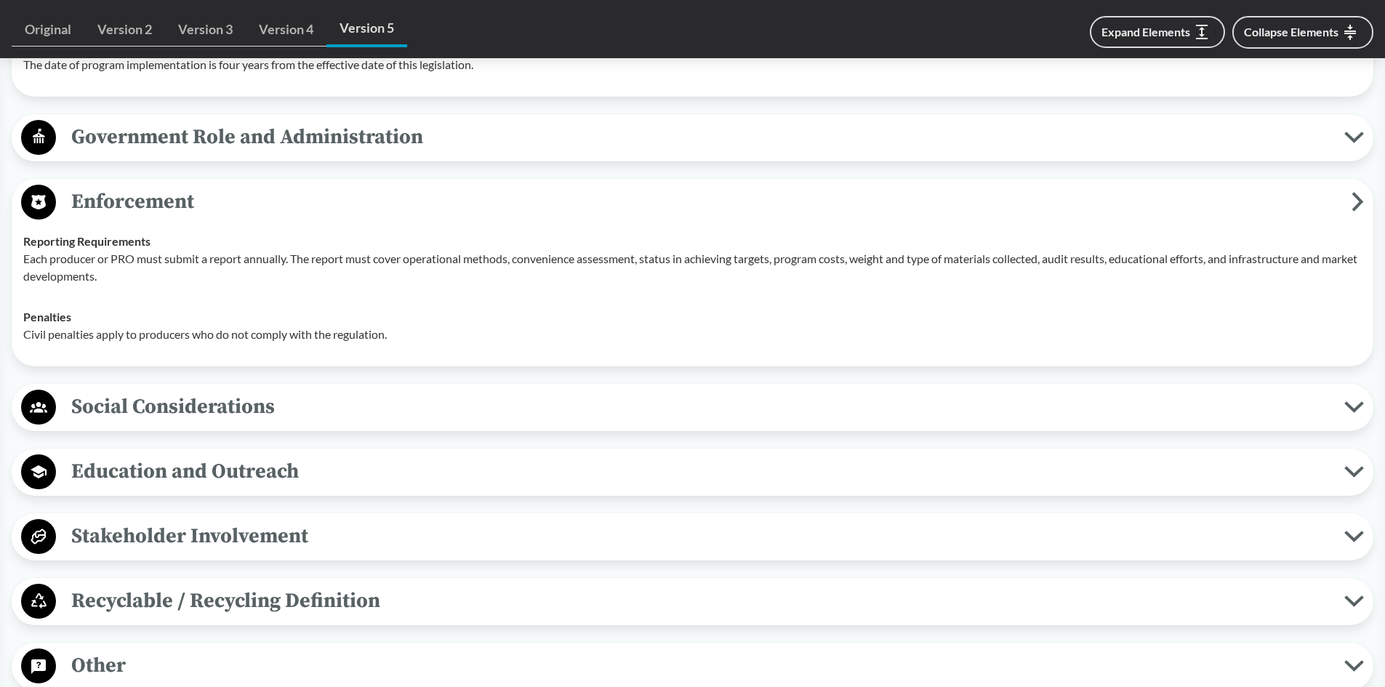
scroll to position [3596, 0]
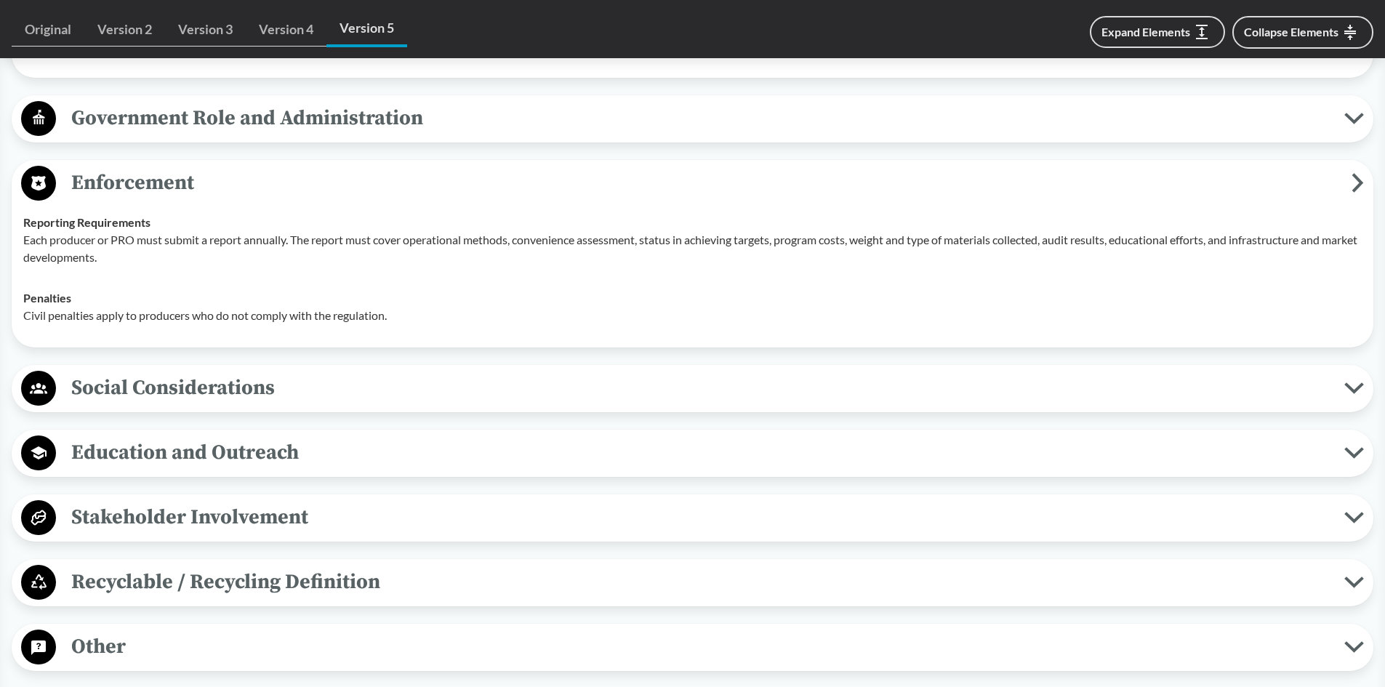
click at [195, 412] on div "Social Considerations Community Outreach The PRO must consult stakeholders in t…" at bounding box center [693, 388] width 1362 height 47
click at [202, 404] on span "Social Considerations" at bounding box center [700, 388] width 1289 height 33
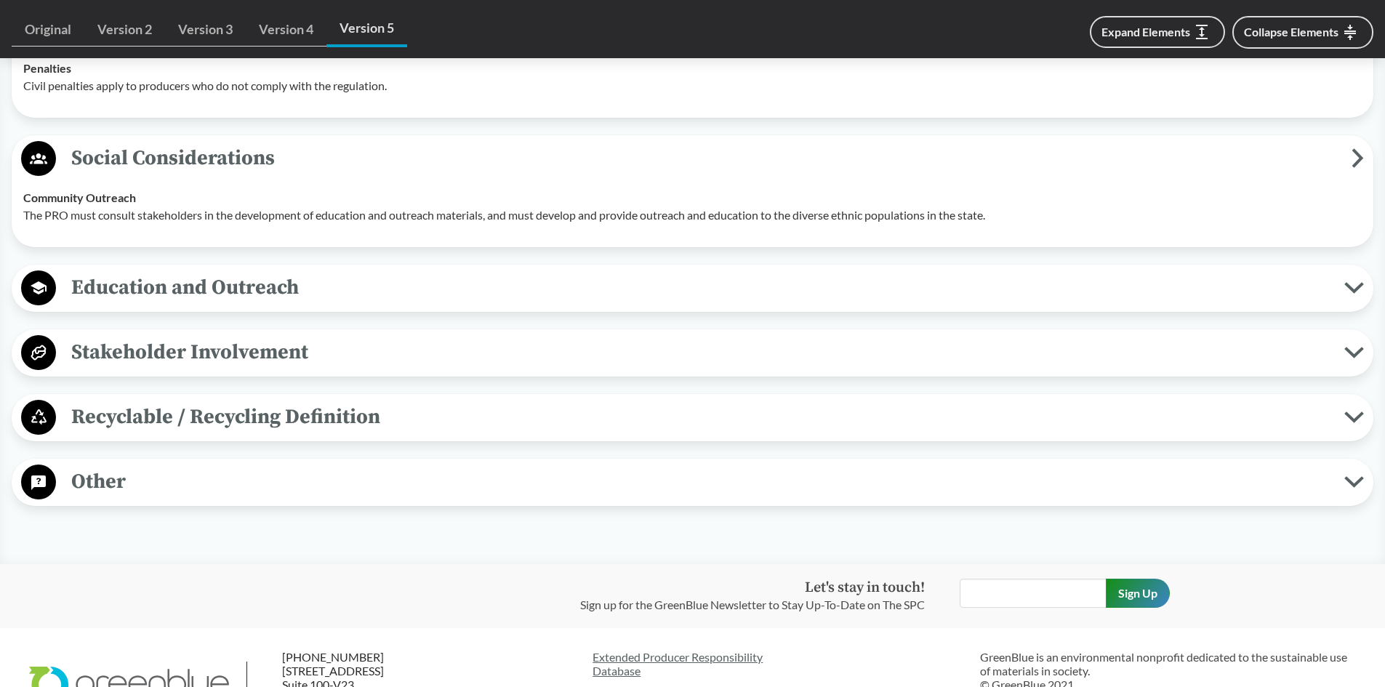
scroll to position [3814, 0]
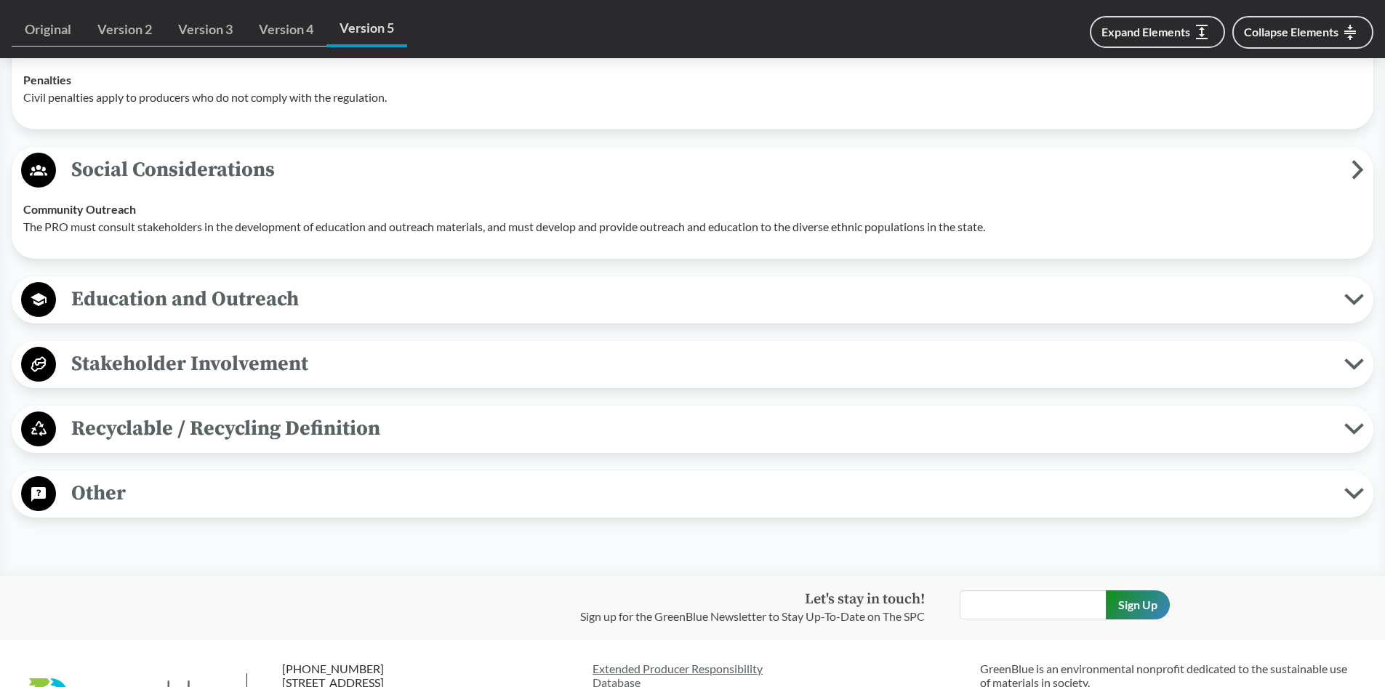
click at [201, 316] on span "Education and Outreach" at bounding box center [700, 299] width 1289 height 33
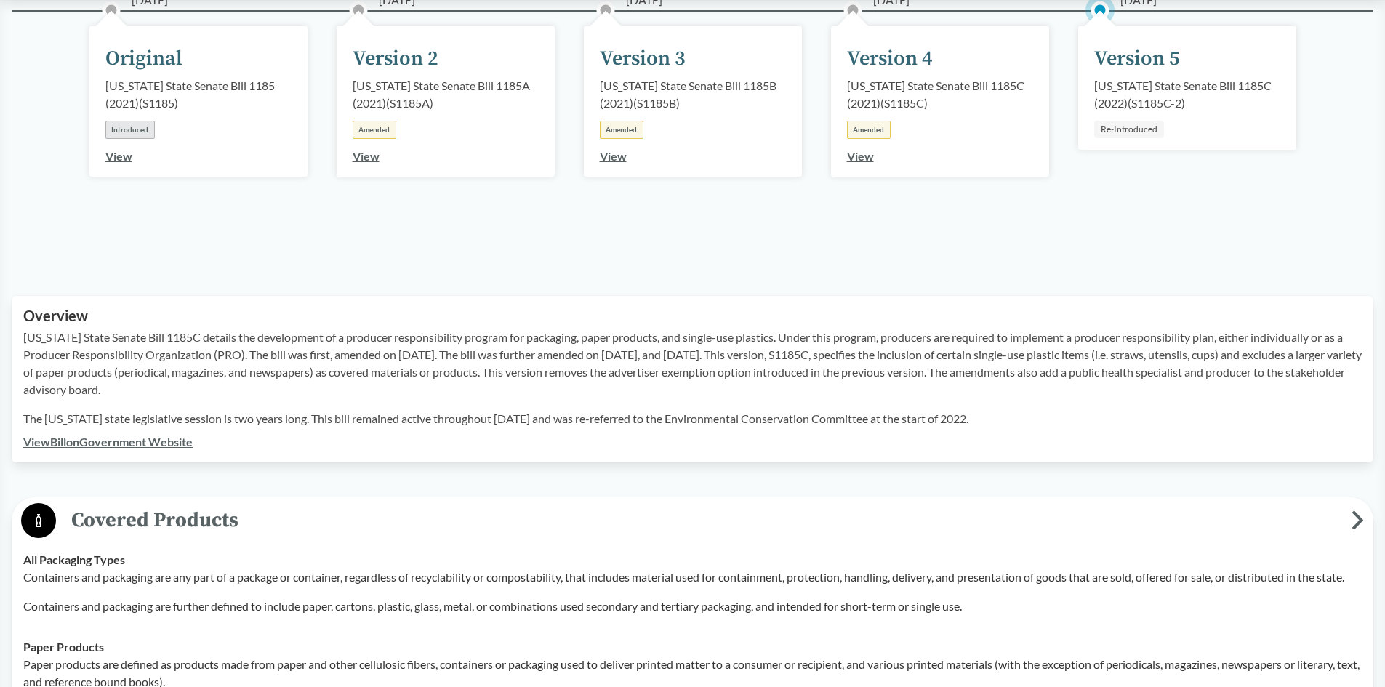
scroll to position [0, 0]
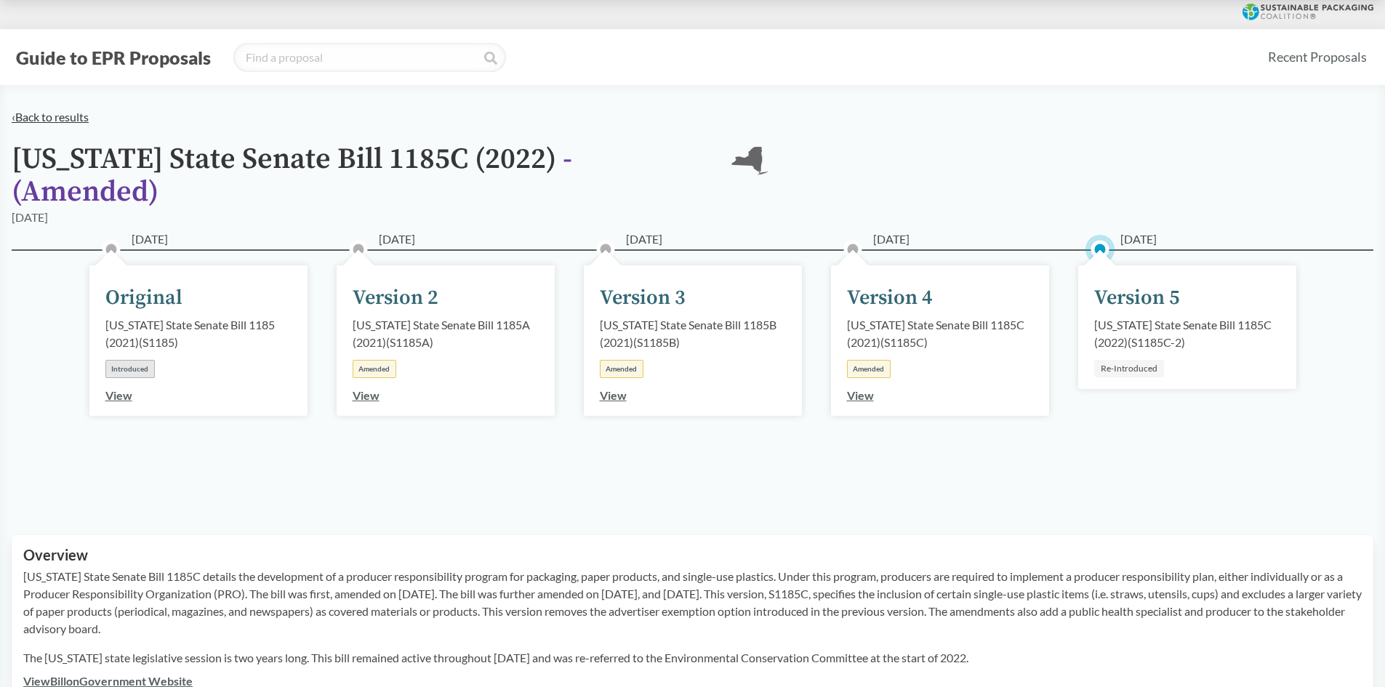
click at [50, 117] on link "‹ Back to results" at bounding box center [50, 117] width 77 height 14
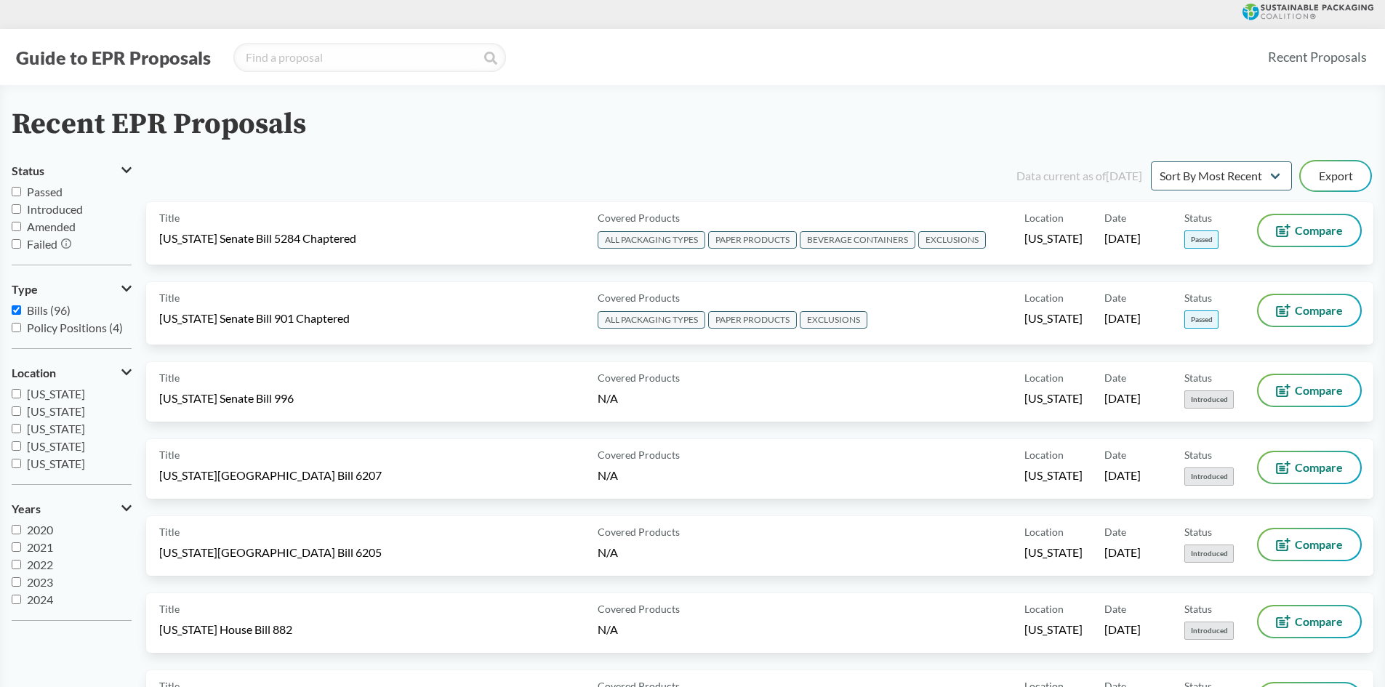
click at [15, 463] on input "[US_STATE]" at bounding box center [16, 463] width 9 height 9
checkbox input "true"
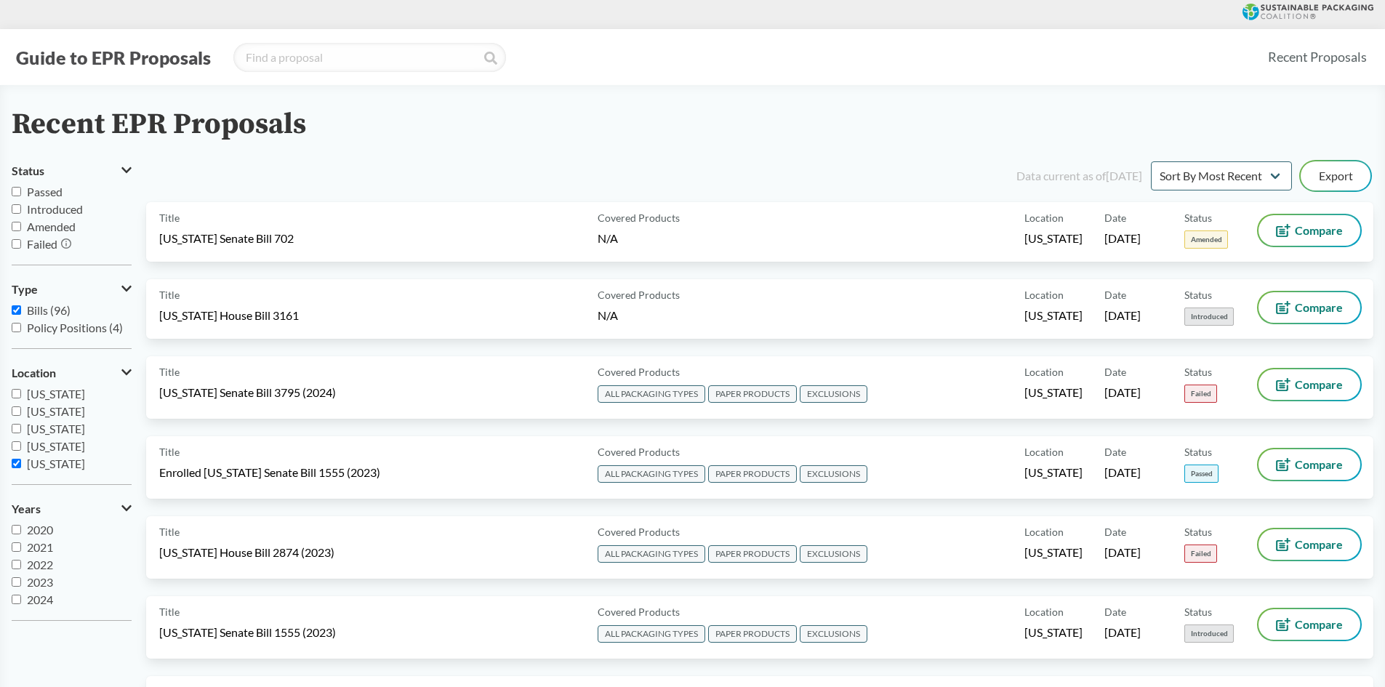
click at [12, 192] on input "Passed" at bounding box center [16, 191] width 9 height 9
checkbox input "true"
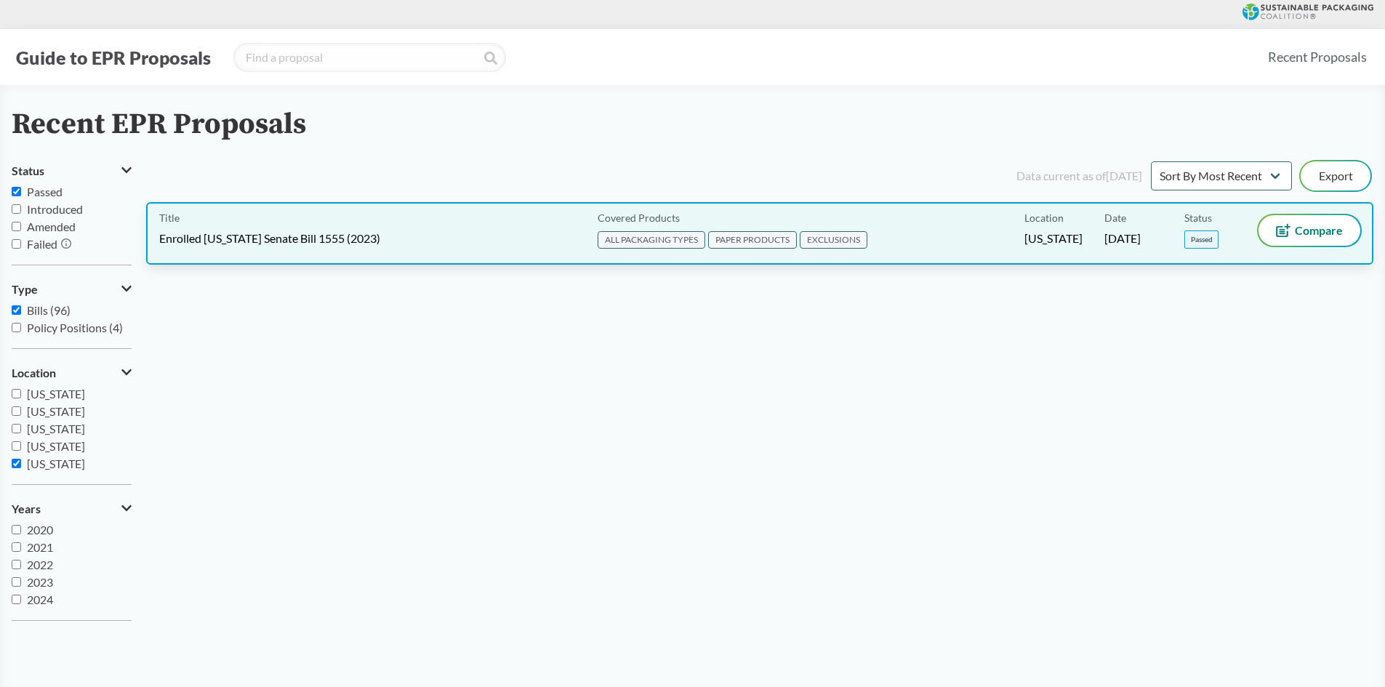
click at [371, 244] on div "Title Enrolled [US_STATE] Senate Bill 1555 (2023)" at bounding box center [375, 233] width 433 height 36
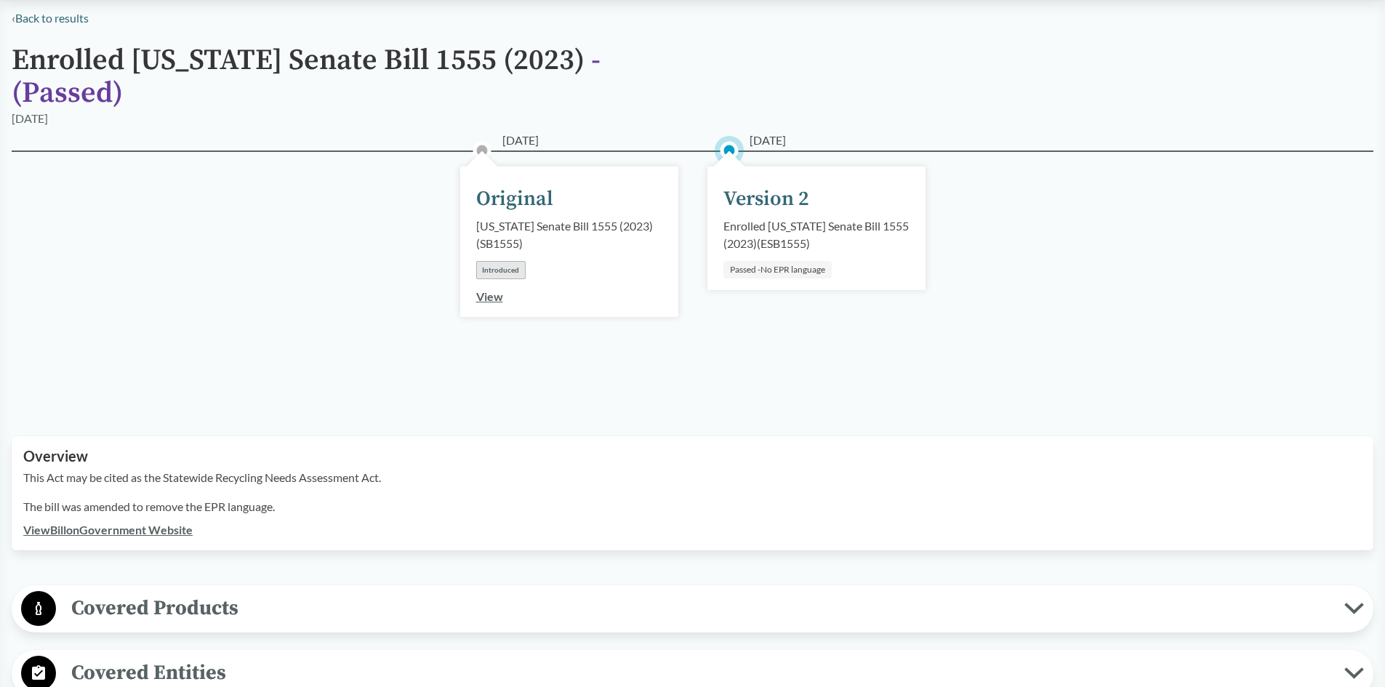
scroll to position [218, 0]
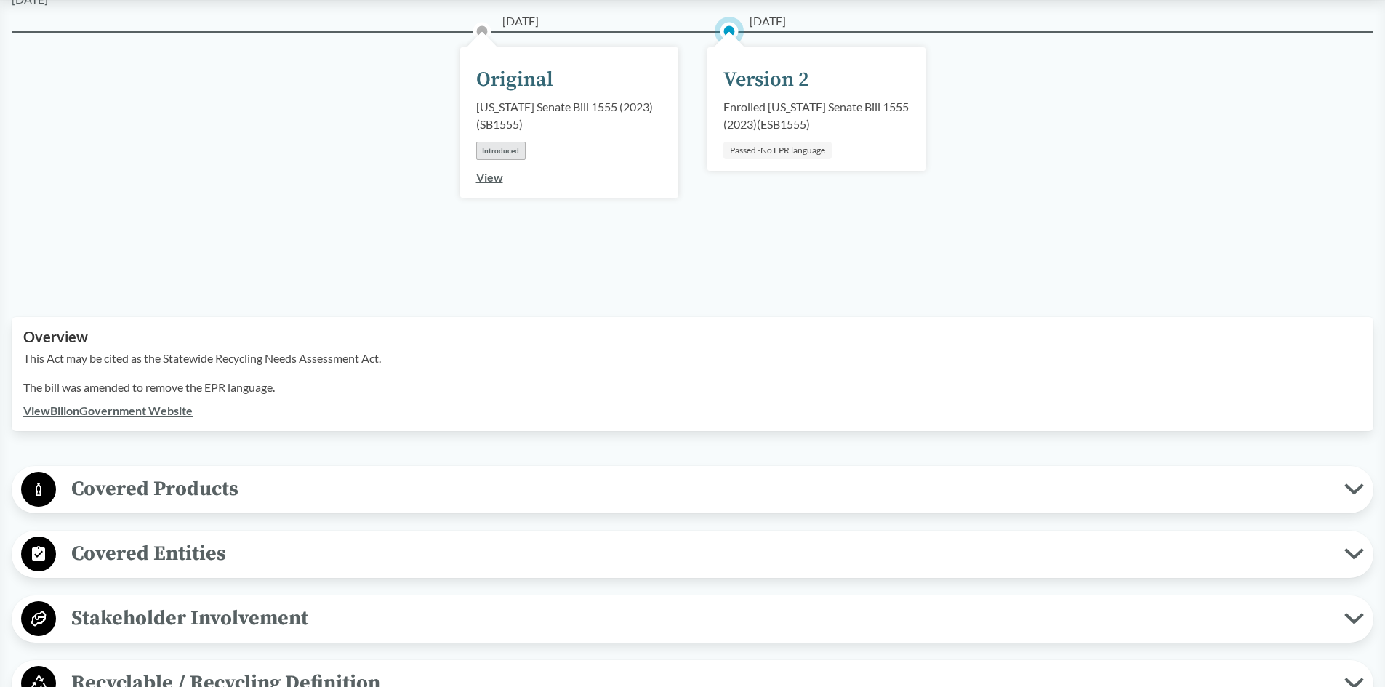
click at [153, 404] on link "View Bill on Government Website" at bounding box center [107, 411] width 169 height 14
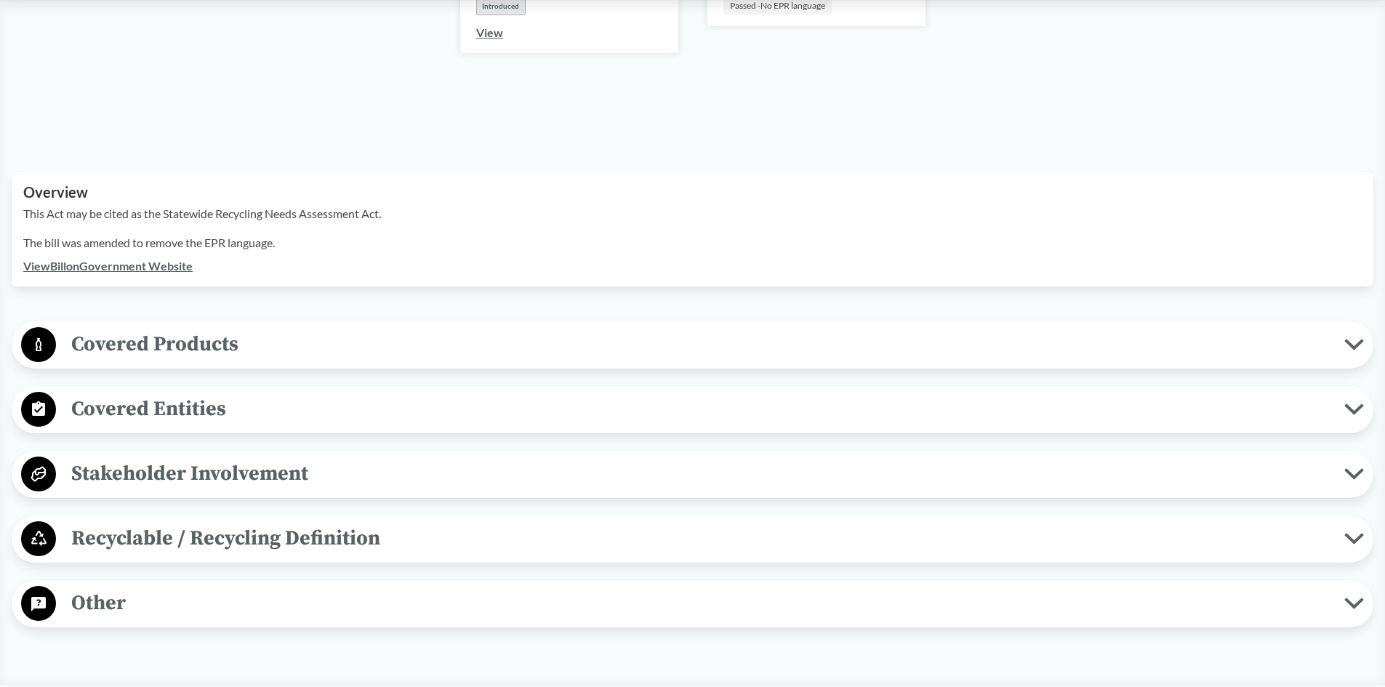
scroll to position [364, 0]
click at [196, 586] on span "Other" at bounding box center [700, 602] width 1289 height 33
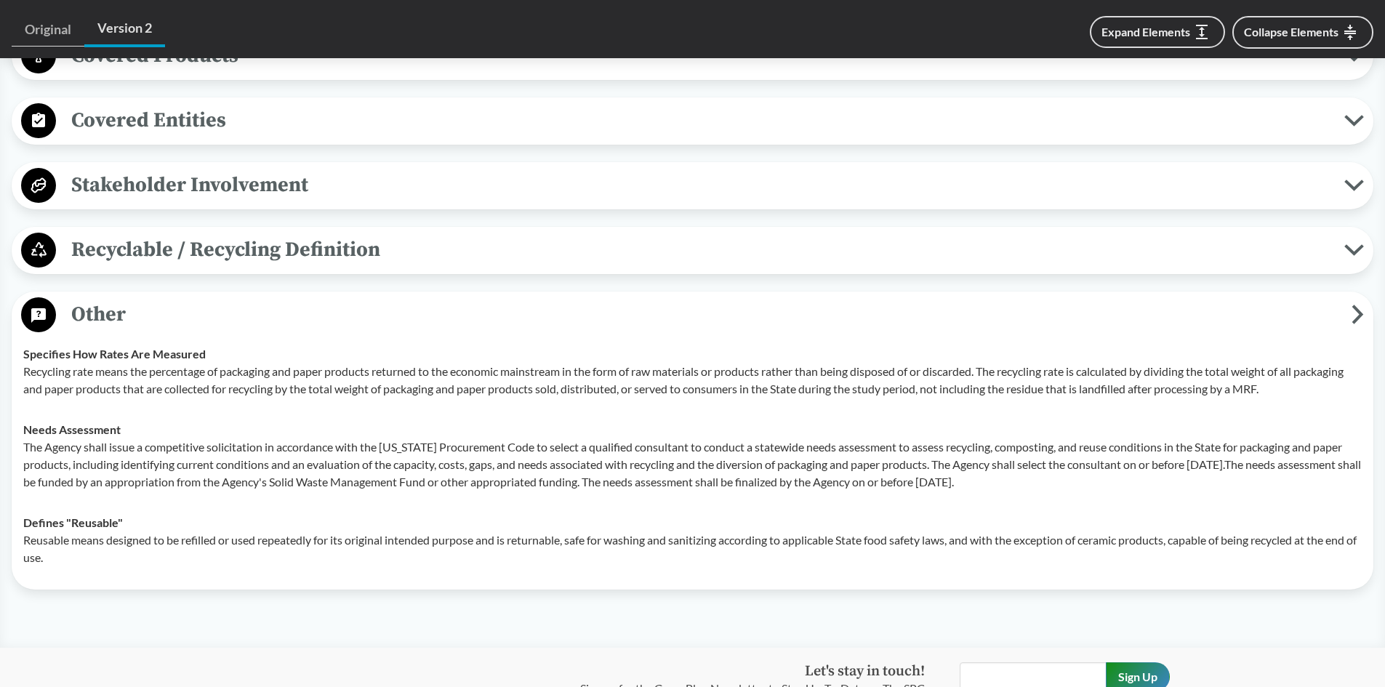
scroll to position [654, 0]
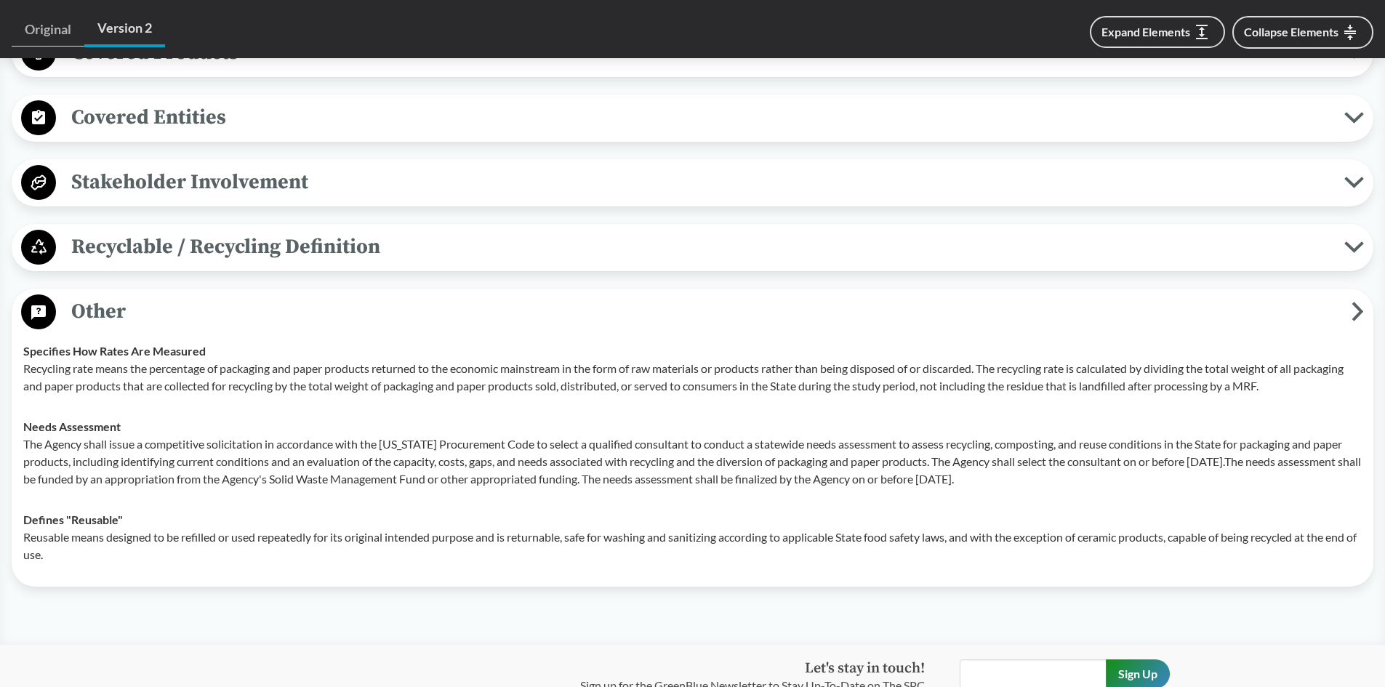
click at [192, 168] on span "Stakeholder Involvement" at bounding box center [700, 182] width 1289 height 33
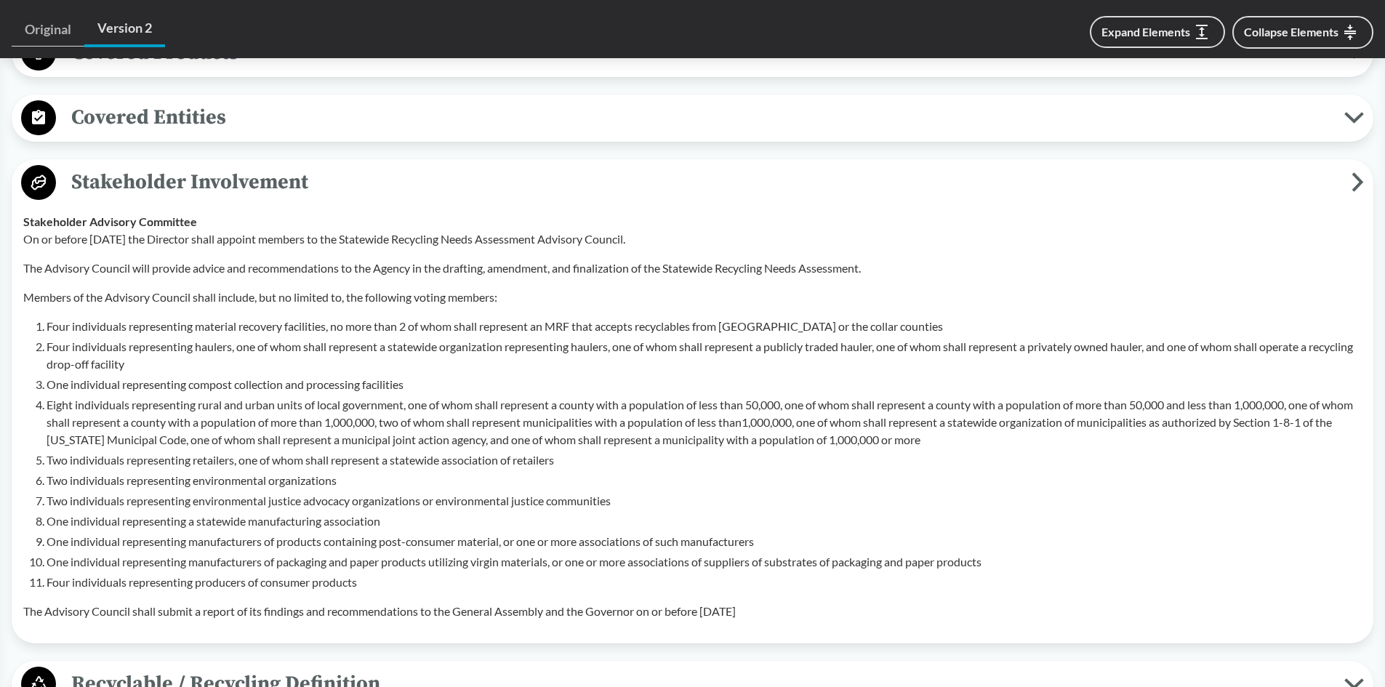
click at [174, 166] on span "Stakeholder Involvement" at bounding box center [704, 182] width 1296 height 33
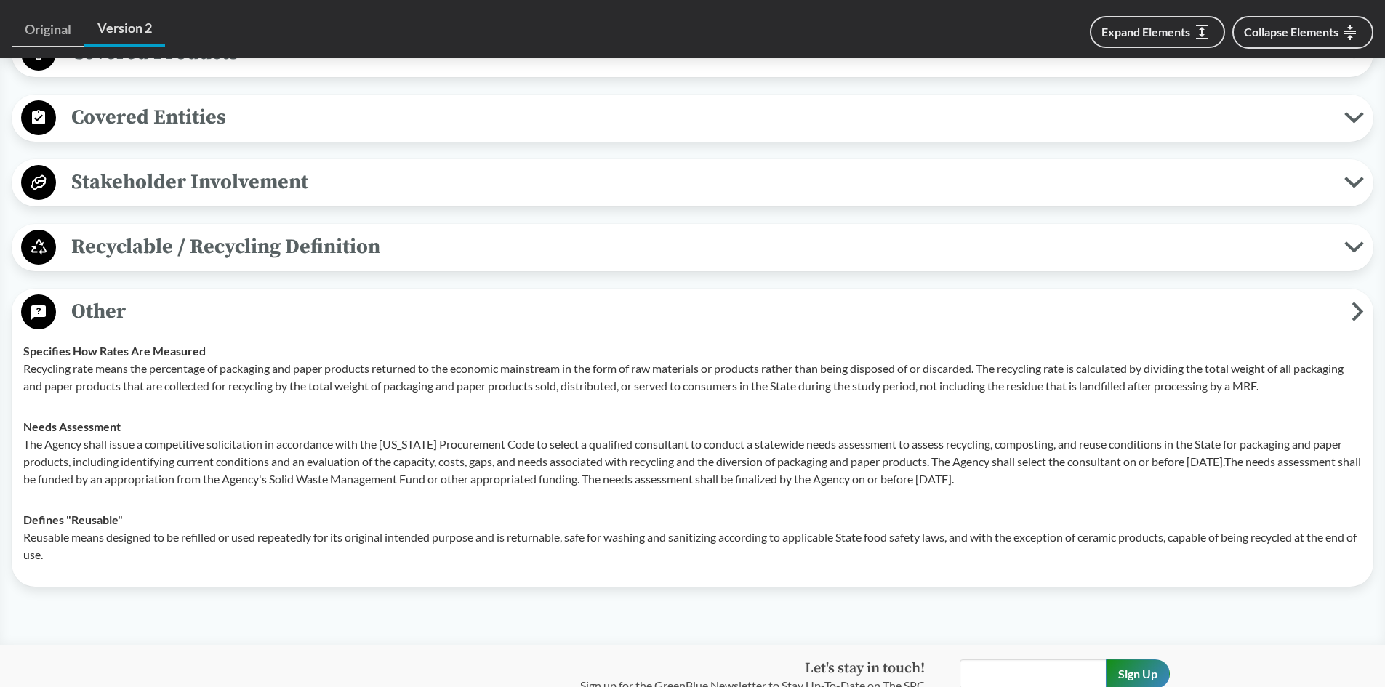
click at [138, 224] on div "Recyclable / Recycling Definition Defines "Recycling" "Recycling" means recycli…" at bounding box center [693, 247] width 1362 height 47
click at [144, 243] on button "Recyclable / Recycling Definition" at bounding box center [693, 247] width 1352 height 37
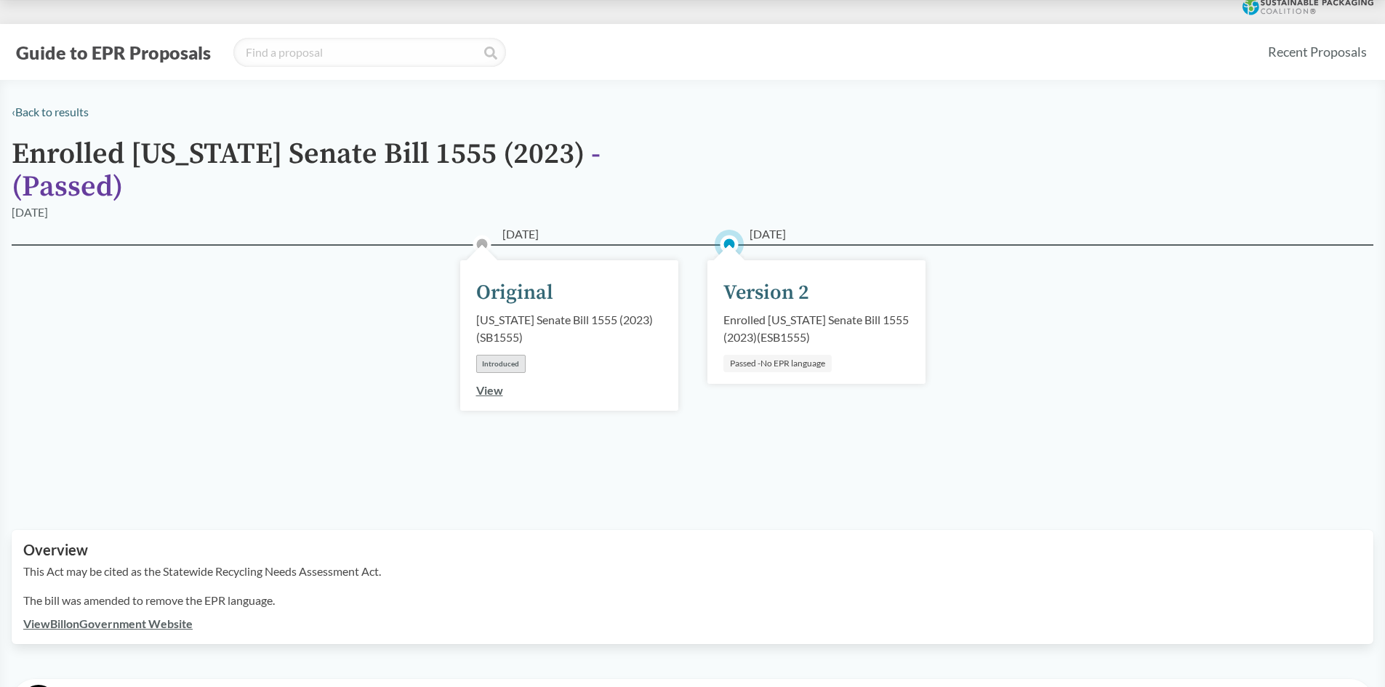
scroll to position [0, 0]
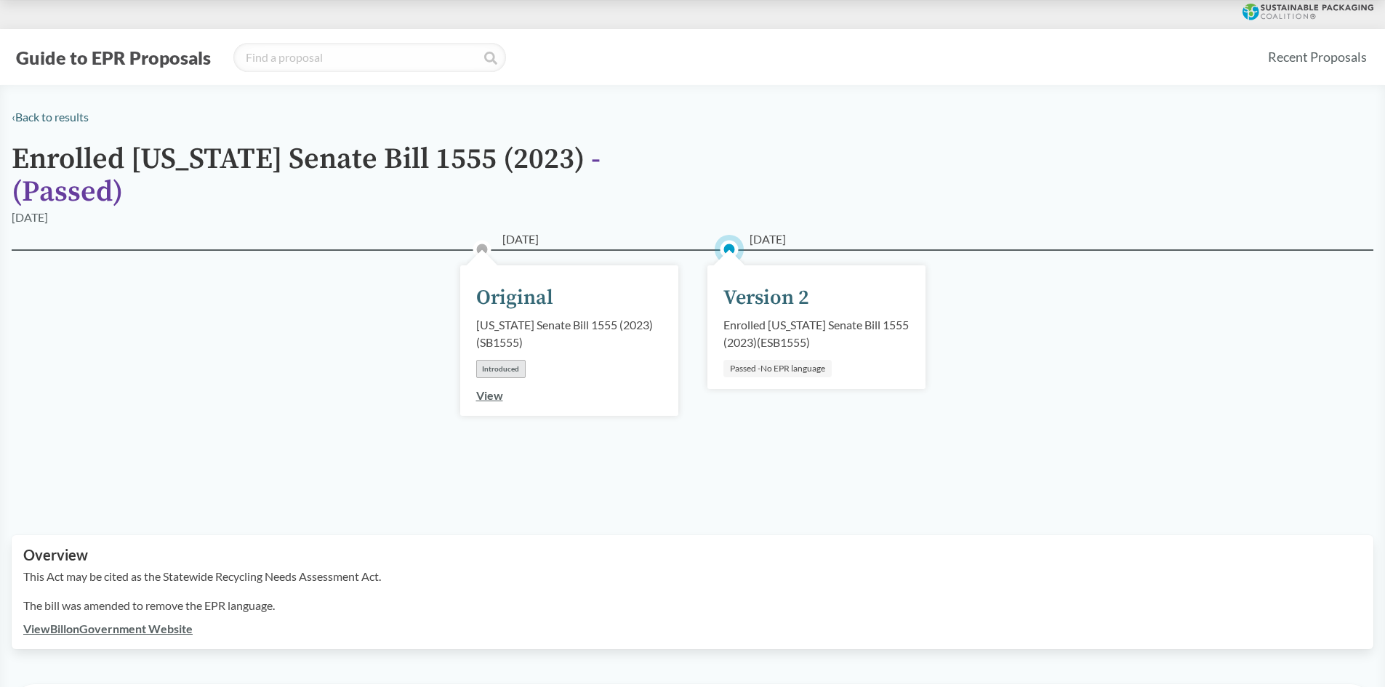
click at [486, 388] on link "View" at bounding box center [489, 395] width 27 height 14
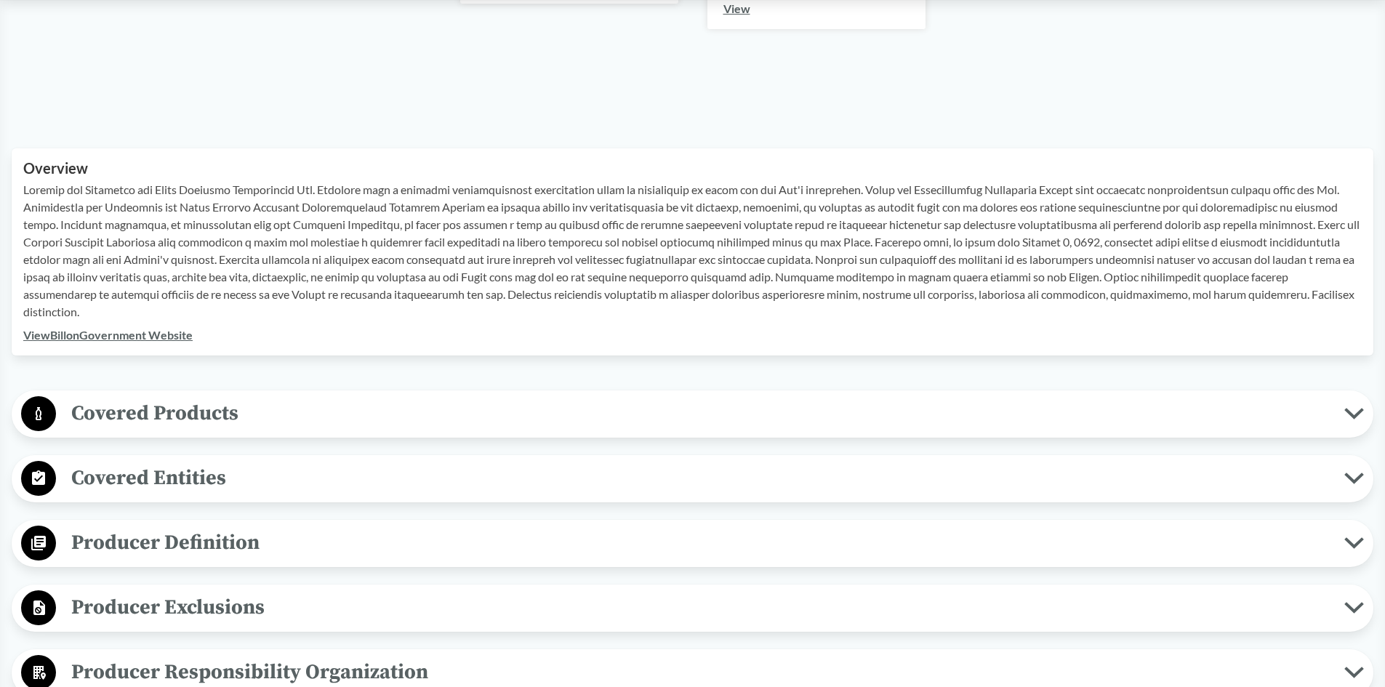
scroll to position [145, 0]
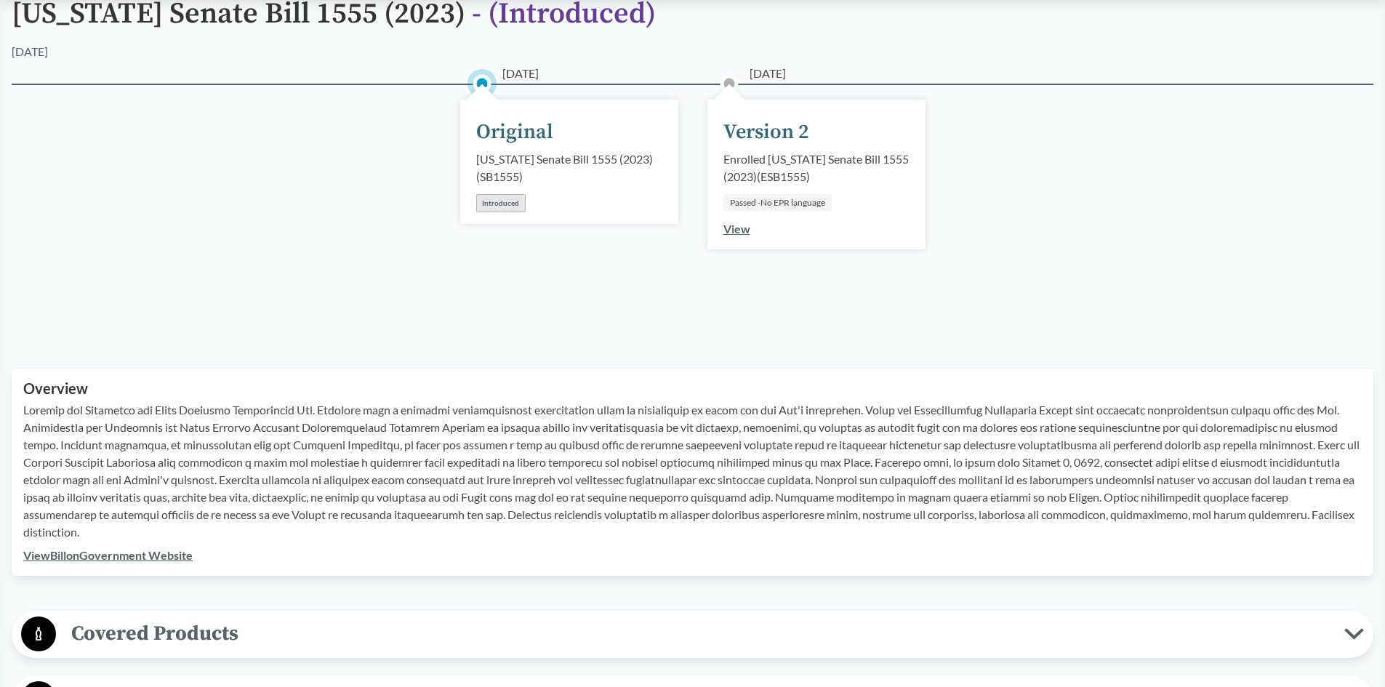
click at [504, 202] on div "Introduced" at bounding box center [500, 203] width 49 height 18
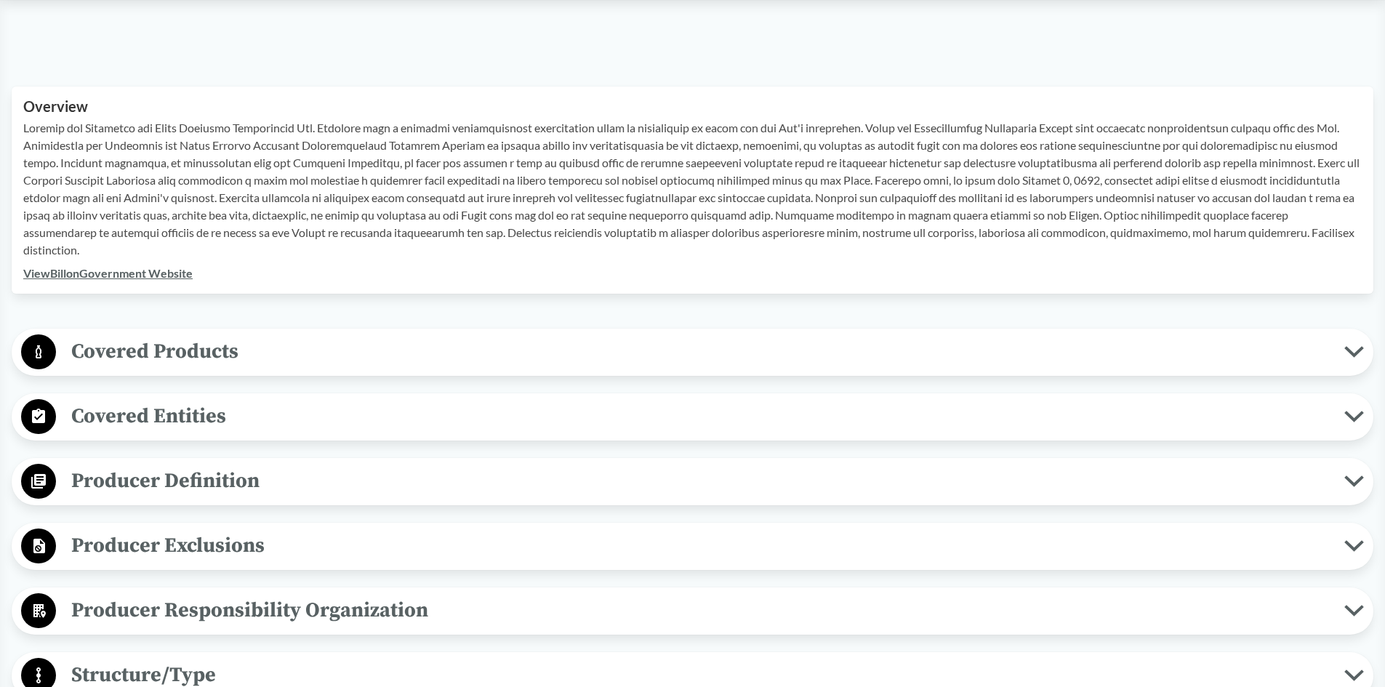
scroll to position [436, 0]
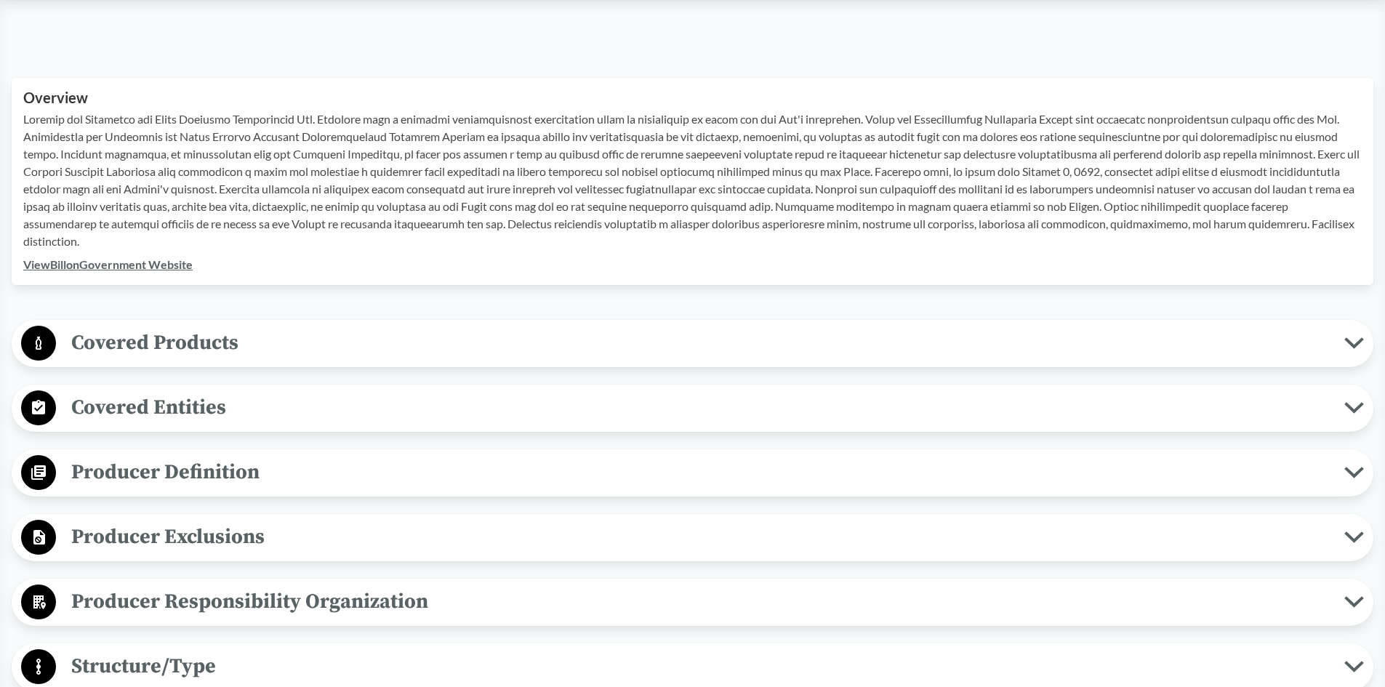
click at [180, 480] on span "Producer Definition" at bounding box center [700, 472] width 1289 height 33
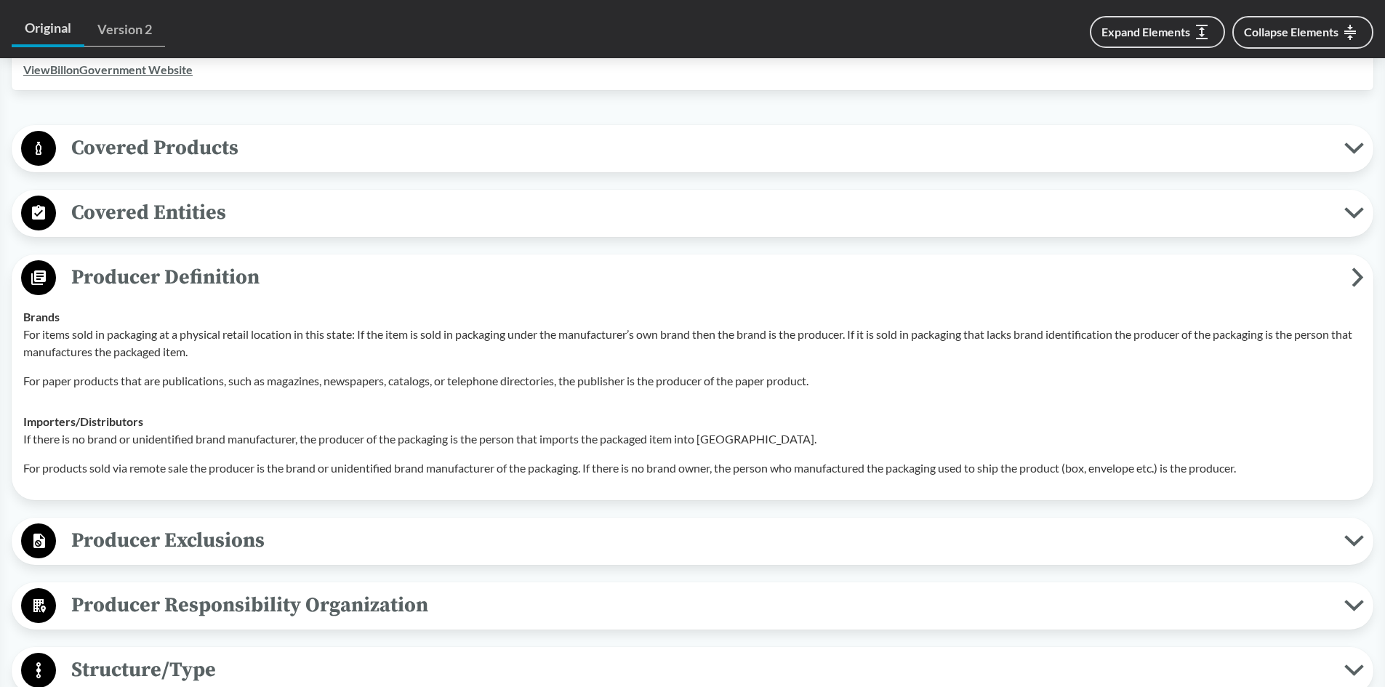
scroll to position [654, 0]
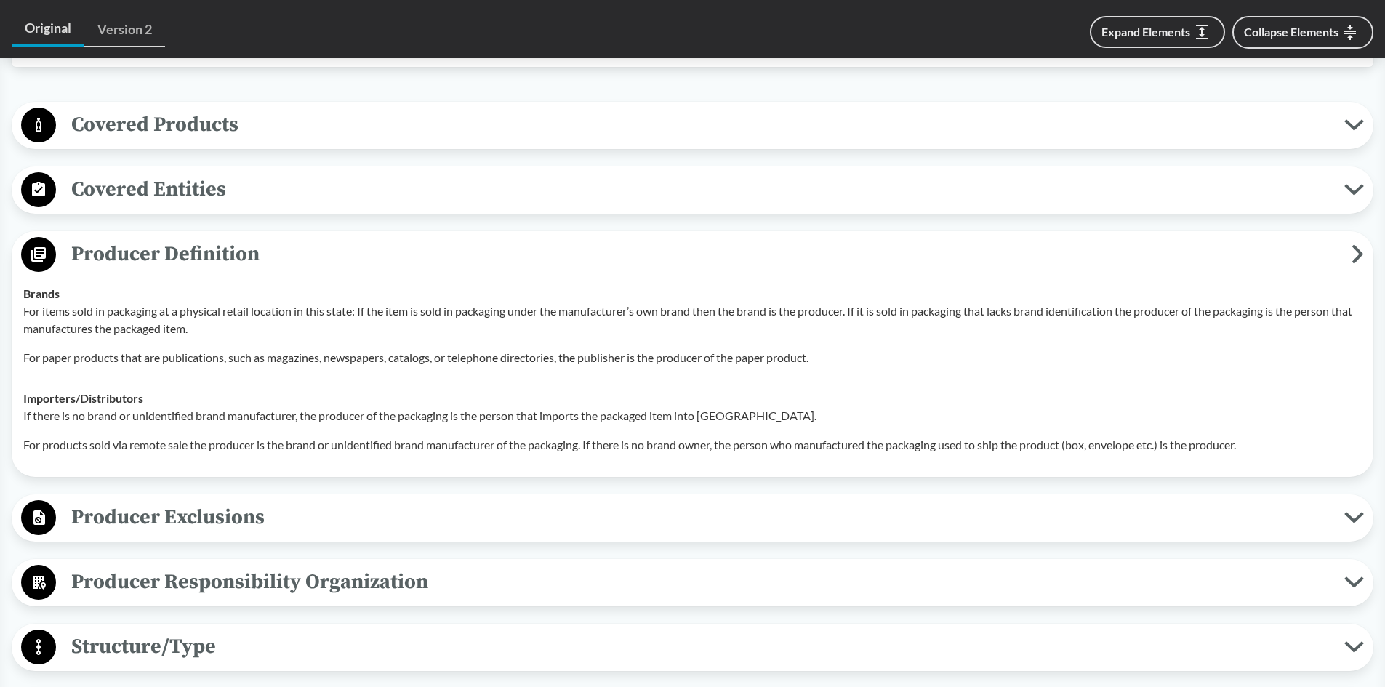
click at [149, 127] on span "Covered Products" at bounding box center [700, 124] width 1289 height 33
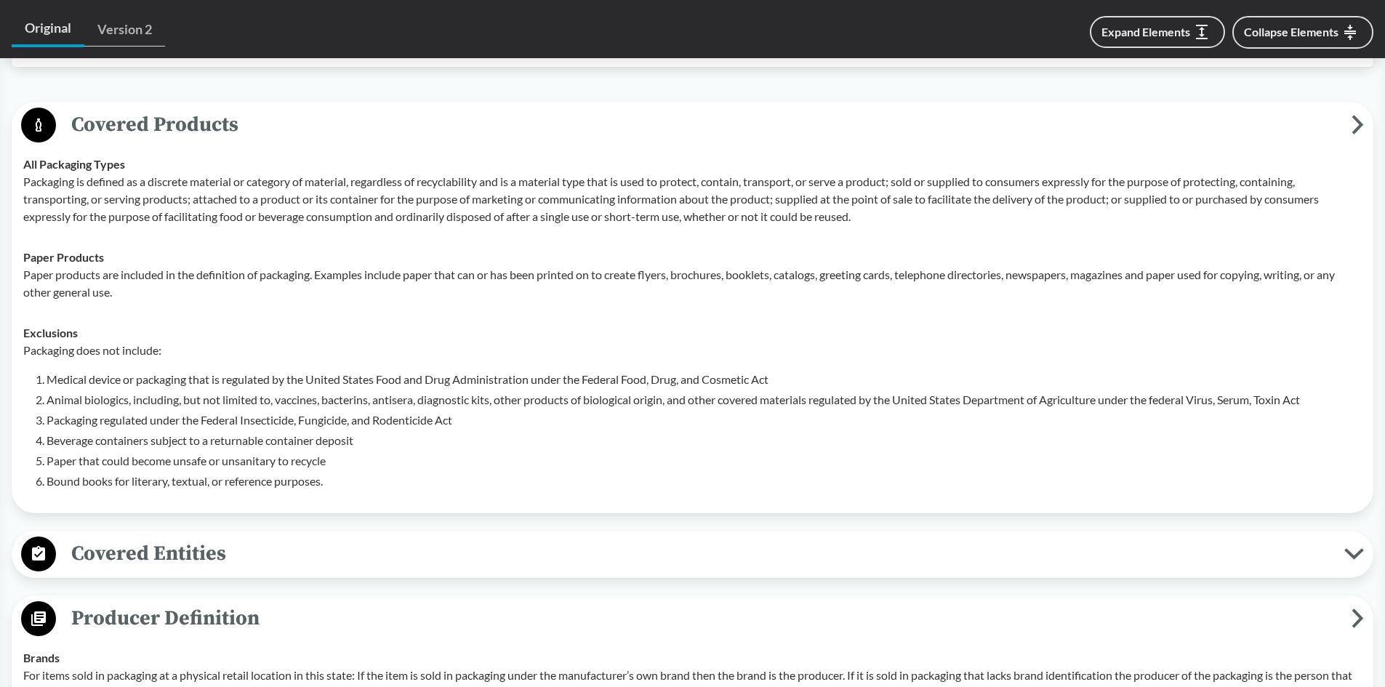
click at [321, 563] on span "Covered Entities" at bounding box center [700, 553] width 1289 height 33
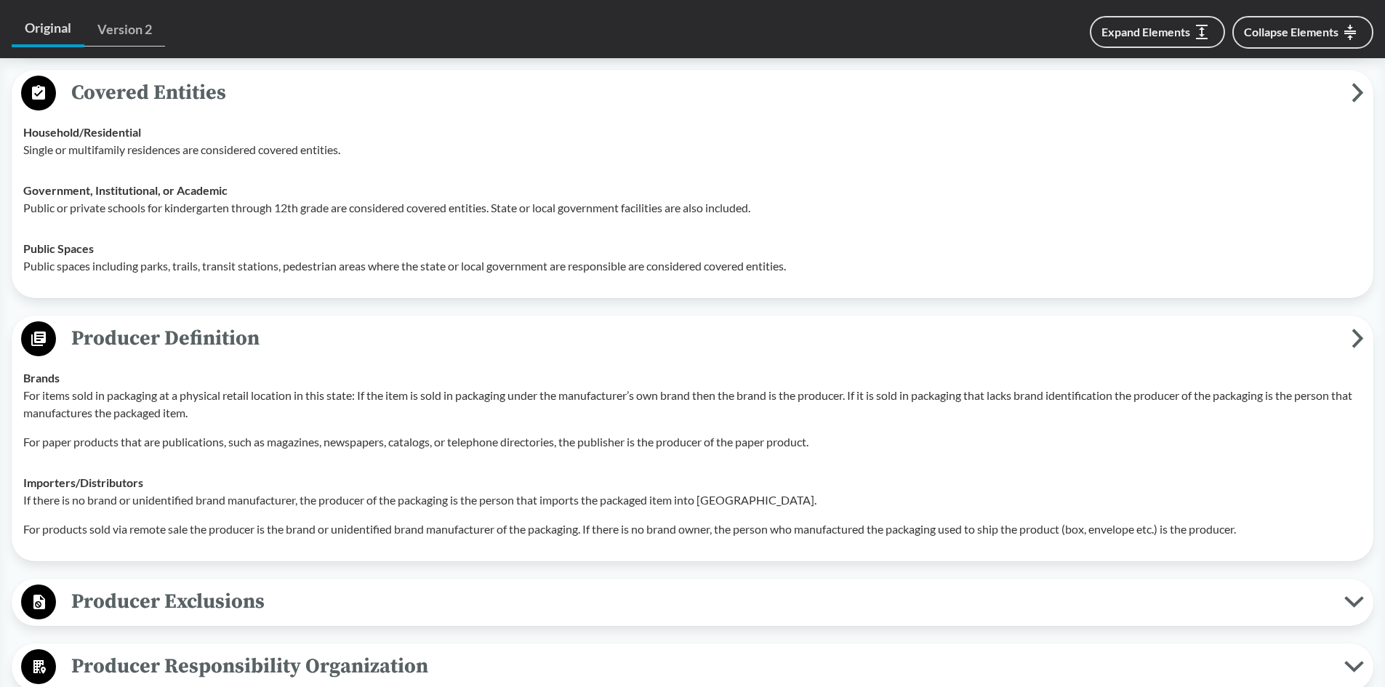
scroll to position [1163, 0]
